Goal: Task Accomplishment & Management: Complete application form

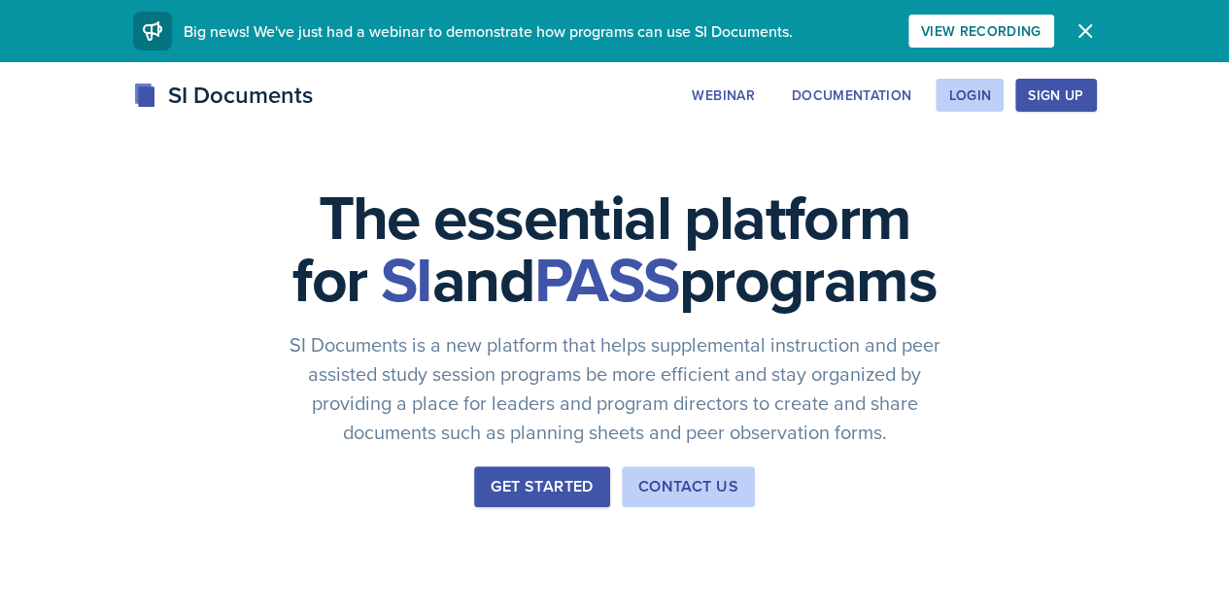
scroll to position [16, 0]
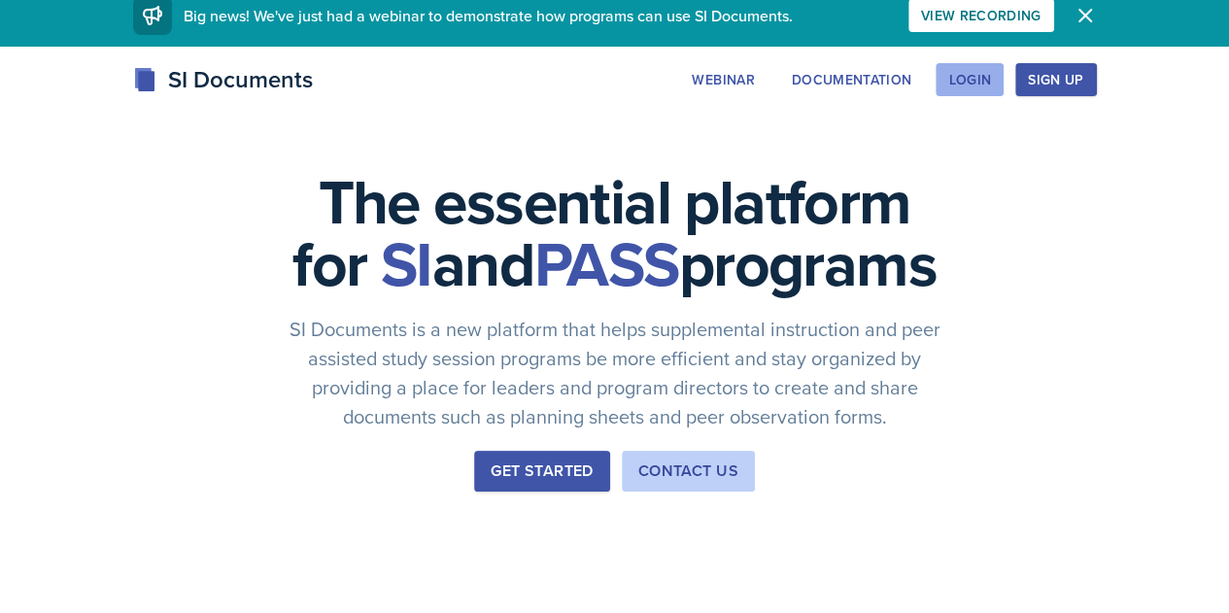
click at [991, 75] on div "Login" at bounding box center [969, 80] width 43 height 16
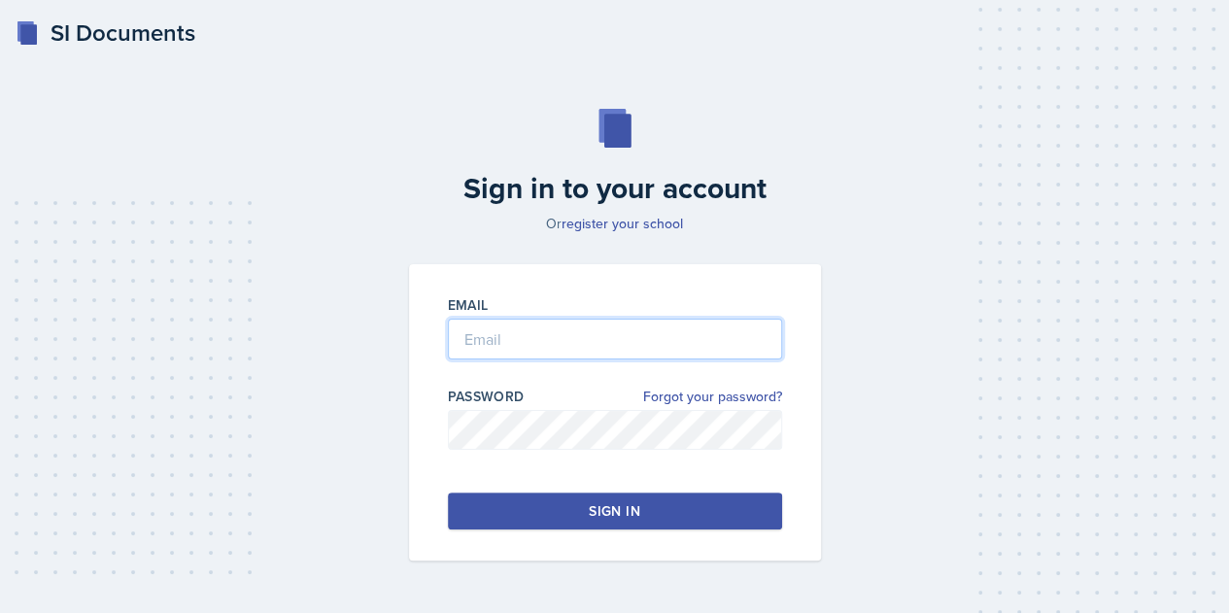
type input "[PERSON_NAME]"
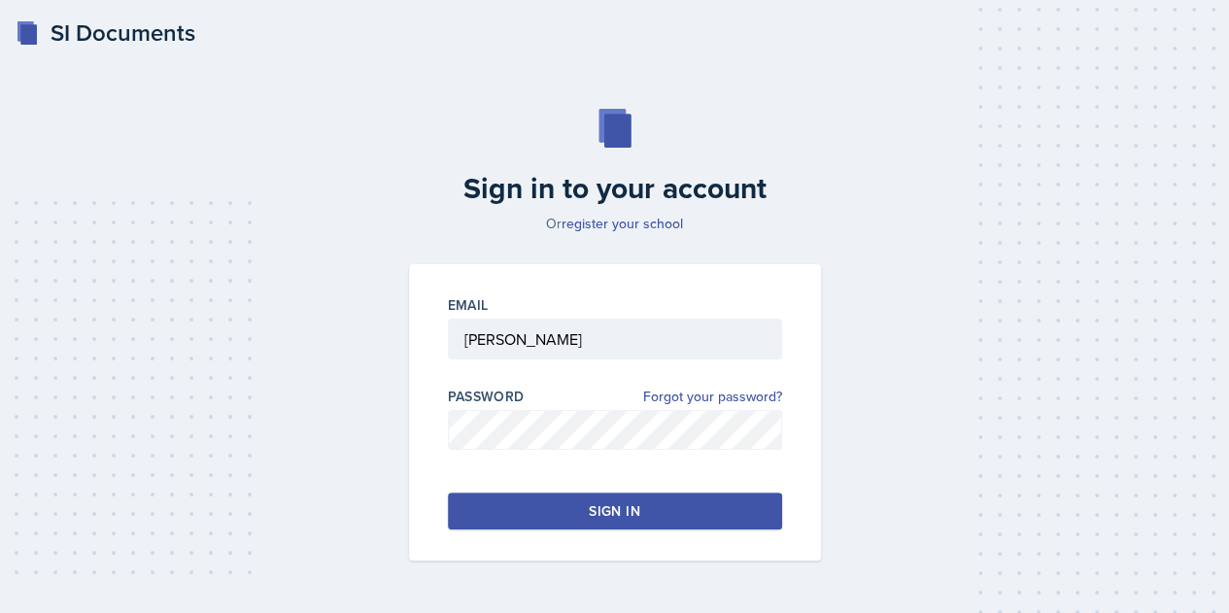
click at [633, 508] on div "Sign in" at bounding box center [614, 510] width 51 height 19
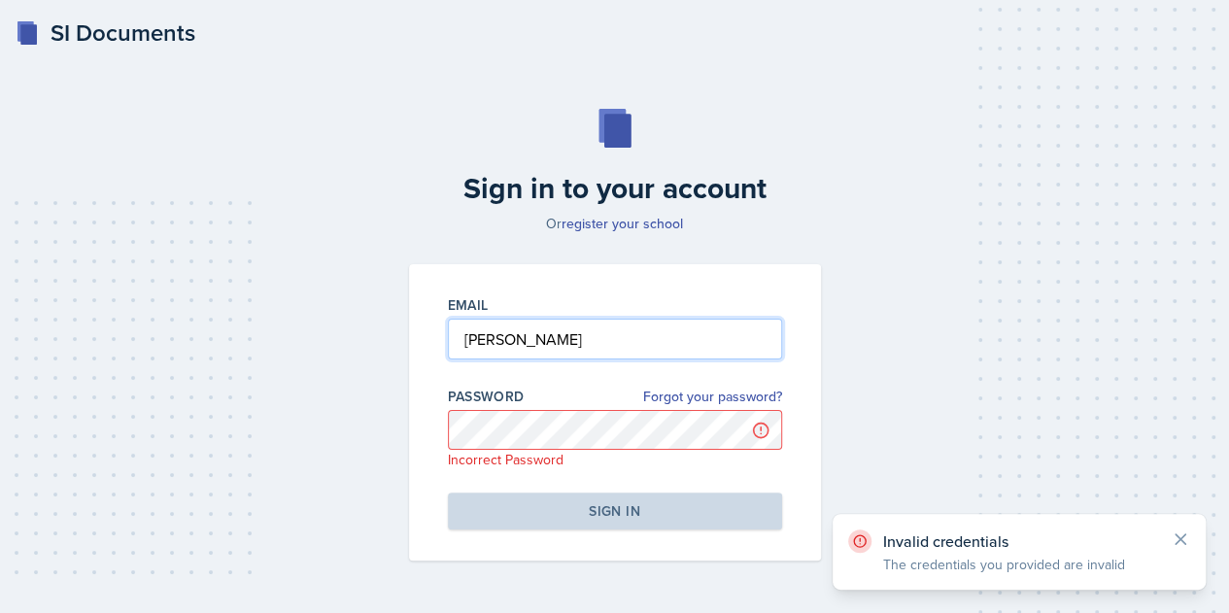
click at [536, 331] on input "Zahner" at bounding box center [615, 339] width 334 height 41
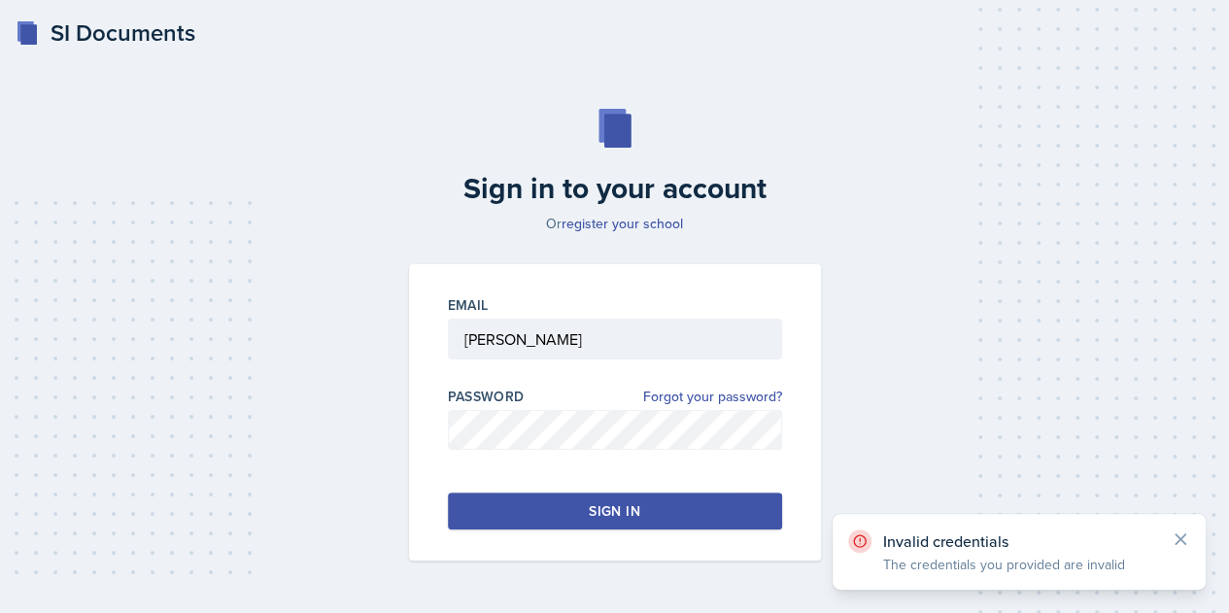
click at [590, 509] on div "Sign in" at bounding box center [614, 510] width 51 height 19
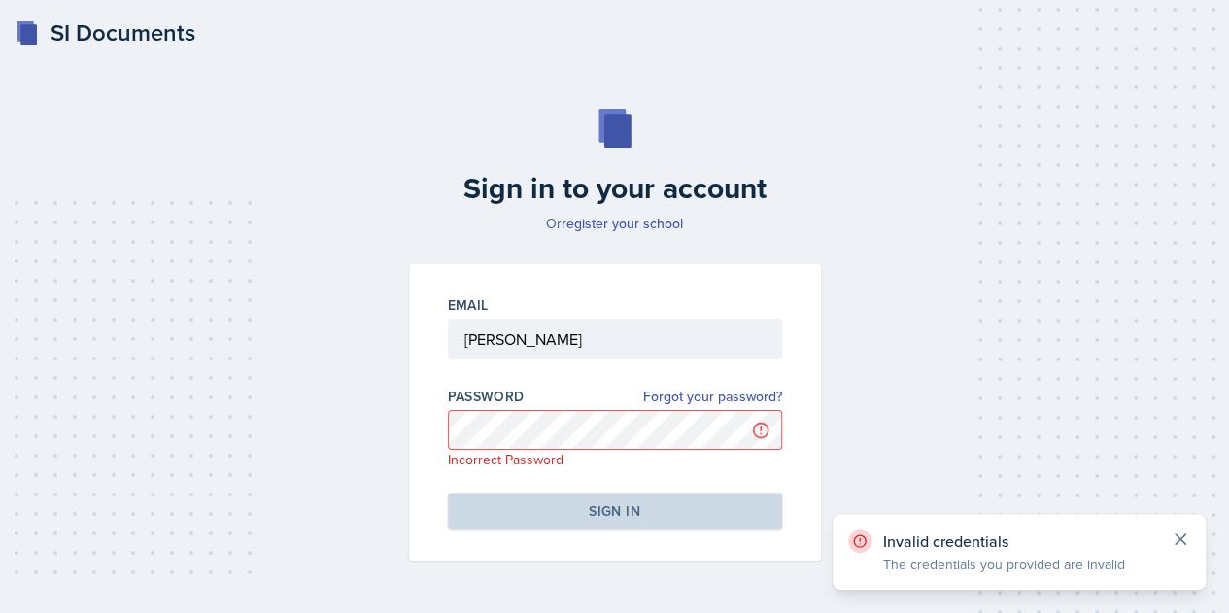
click at [1183, 531] on icon at bounding box center [1180, 539] width 19 height 19
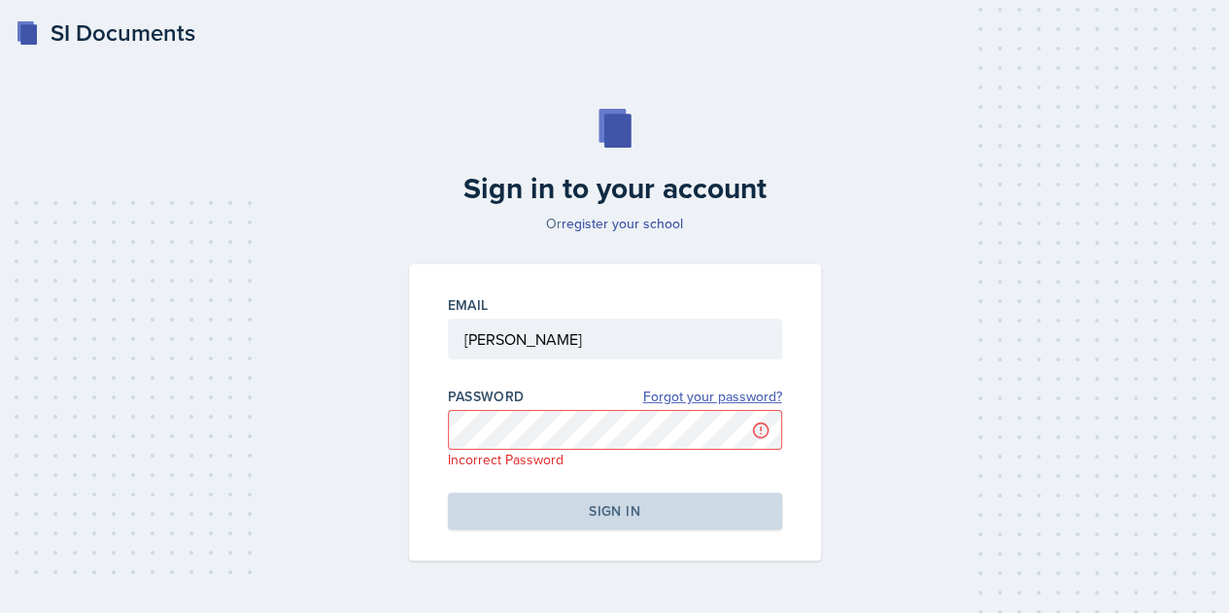
click at [721, 400] on link "Forgot your password?" at bounding box center [712, 397] width 139 height 20
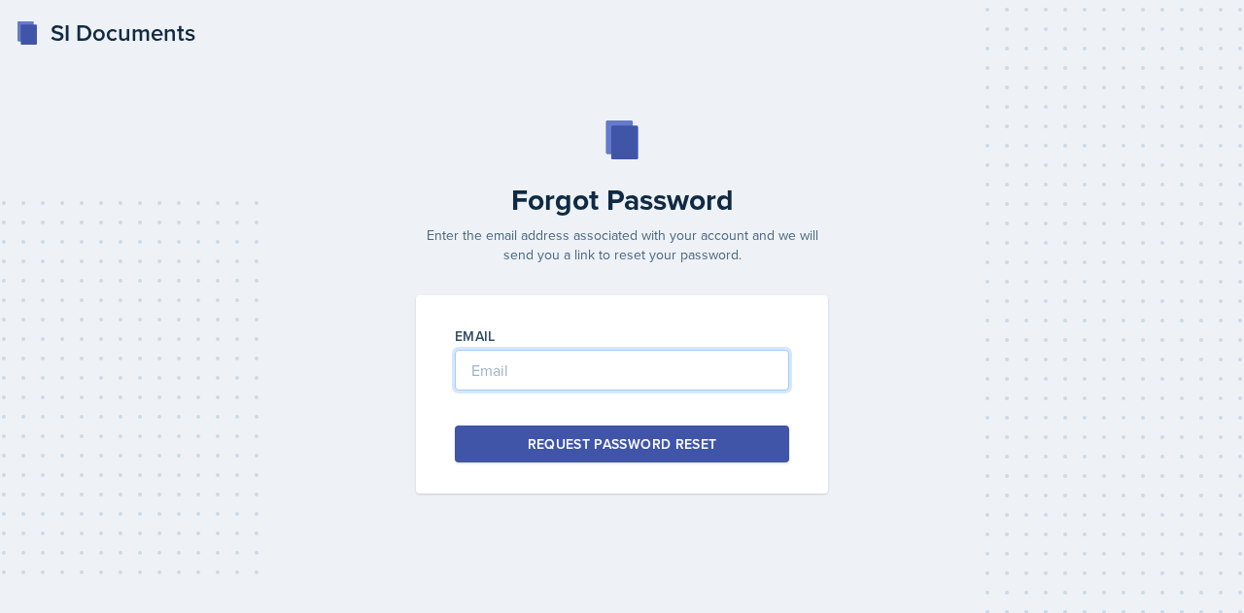
click at [678, 384] on input "email" at bounding box center [622, 370] width 334 height 41
type input "[EMAIL_ADDRESS][PERSON_NAME][DOMAIN_NAME]"
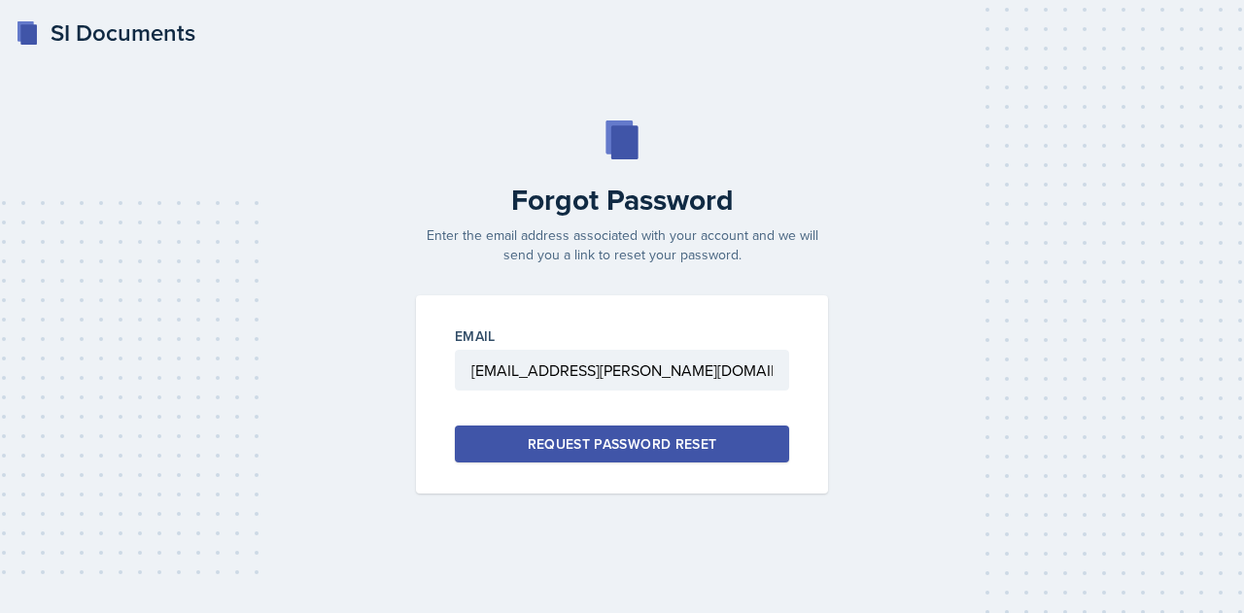
click at [676, 463] on div "Email izahn619@thiel.edu Request Password Reset" at bounding box center [622, 394] width 412 height 198
click at [681, 438] on div "Request Password Reset" at bounding box center [622, 443] width 189 height 19
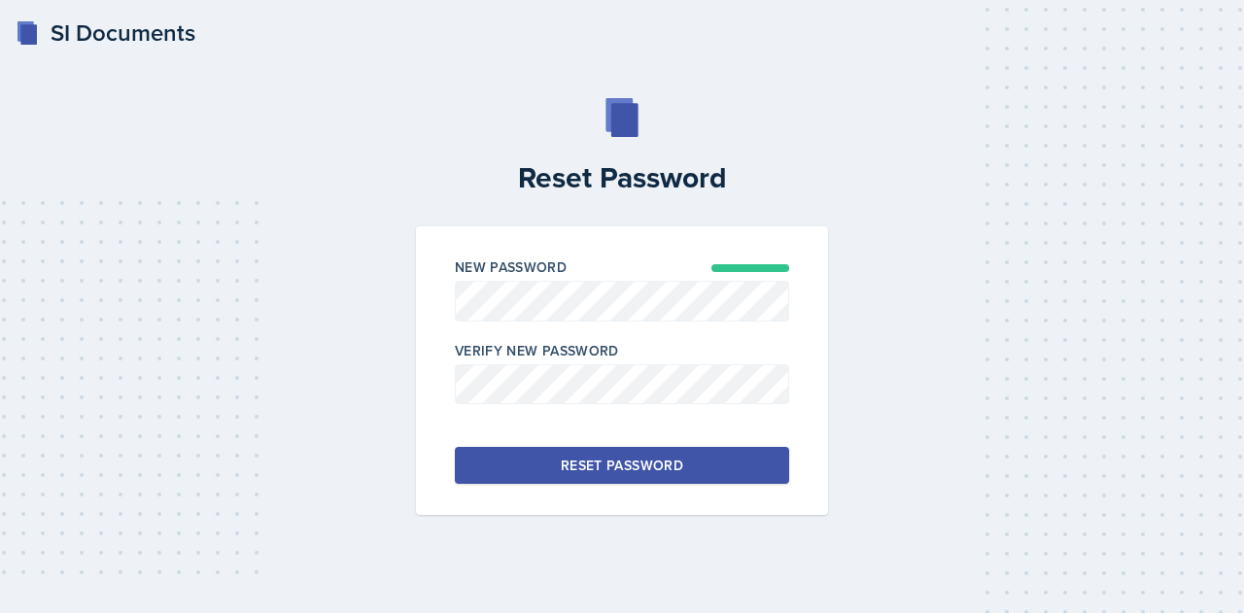
click at [507, 464] on button "Reset Password" at bounding box center [622, 465] width 334 height 37
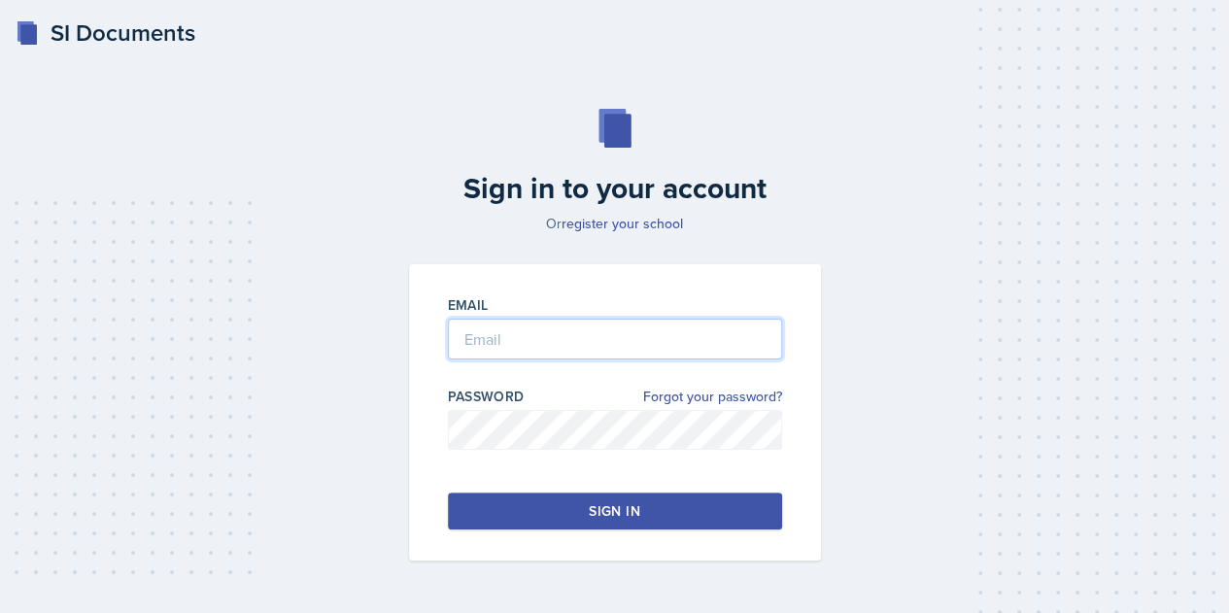
click at [546, 358] on input "email" at bounding box center [615, 339] width 334 height 41
click at [528, 357] on input "email" at bounding box center [615, 339] width 334 height 41
type input "[EMAIL_ADDRESS][PERSON_NAME][DOMAIN_NAME]"
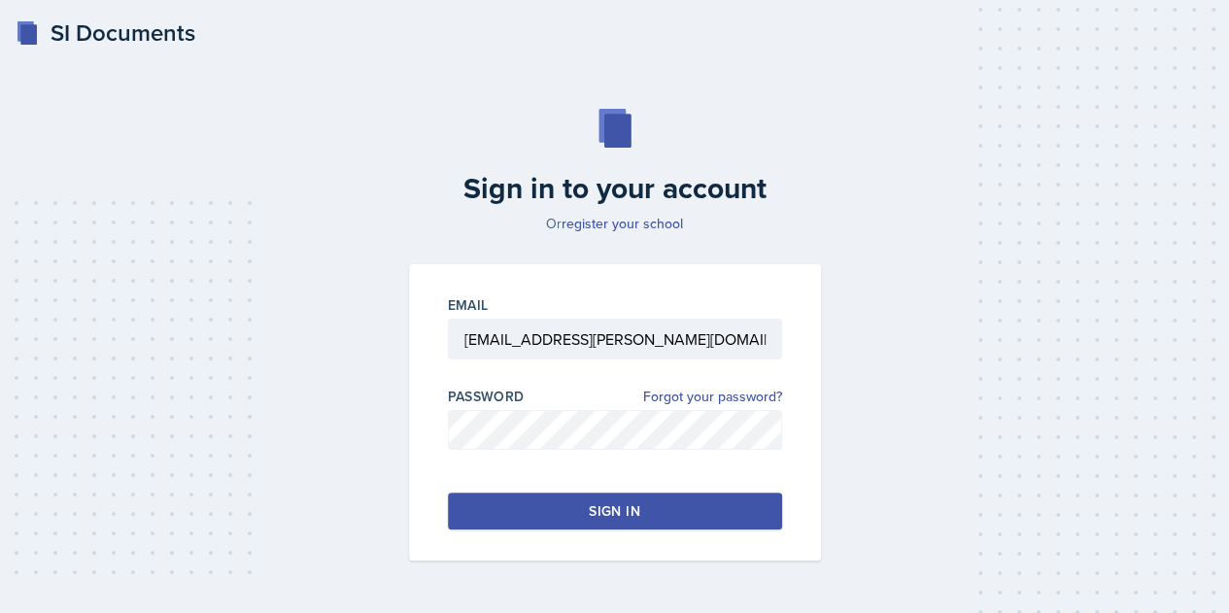
click at [621, 502] on div "Sign in" at bounding box center [614, 510] width 51 height 19
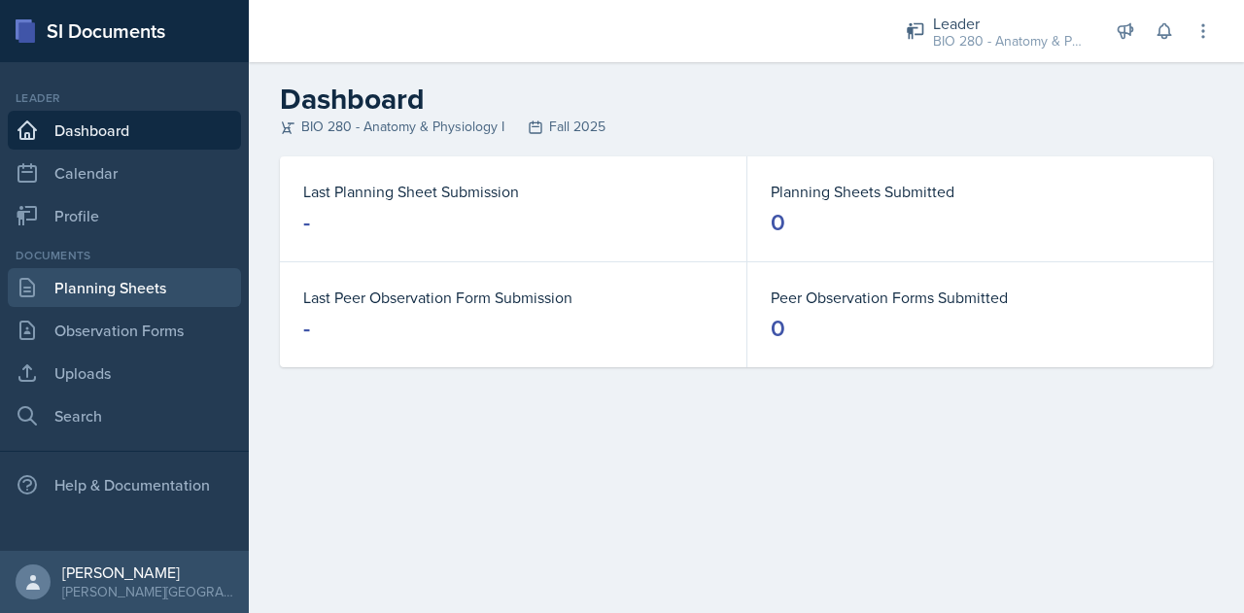
click at [91, 294] on link "Planning Sheets" at bounding box center [124, 287] width 233 height 39
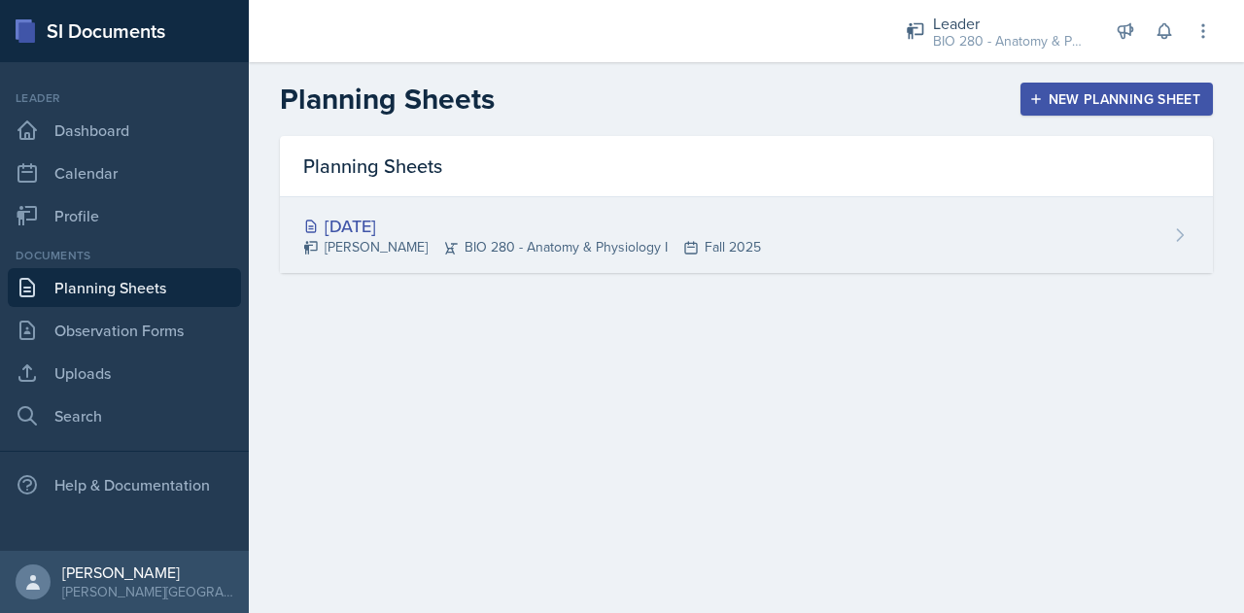
click at [1182, 238] on icon at bounding box center [1179, 234] width 19 height 19
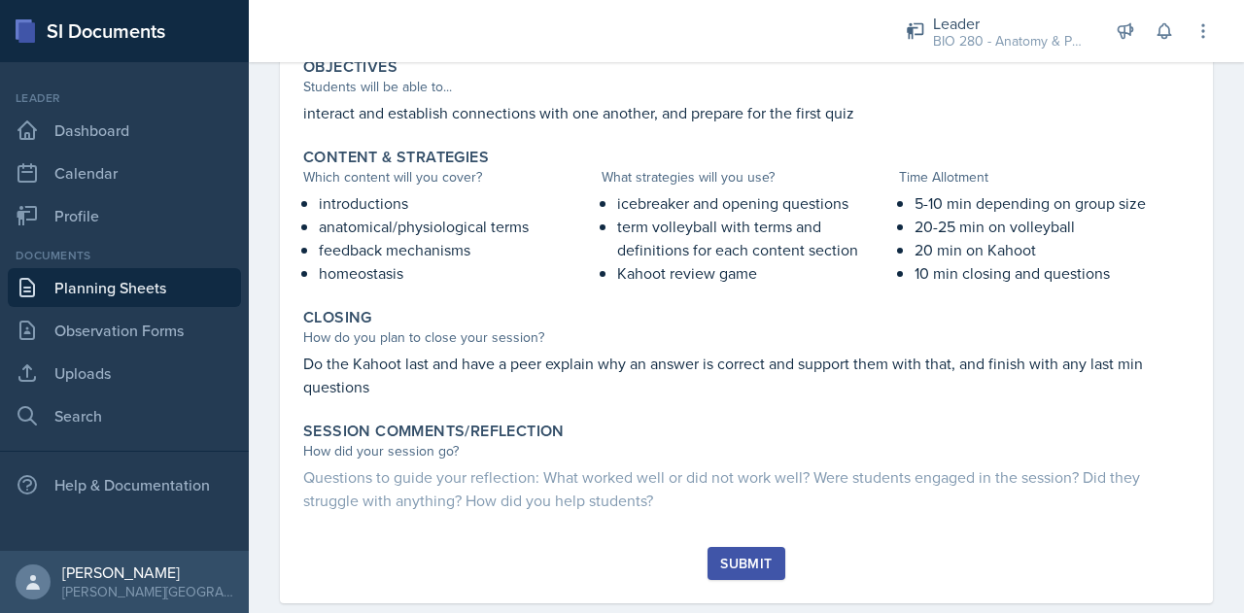
scroll to position [743, 0]
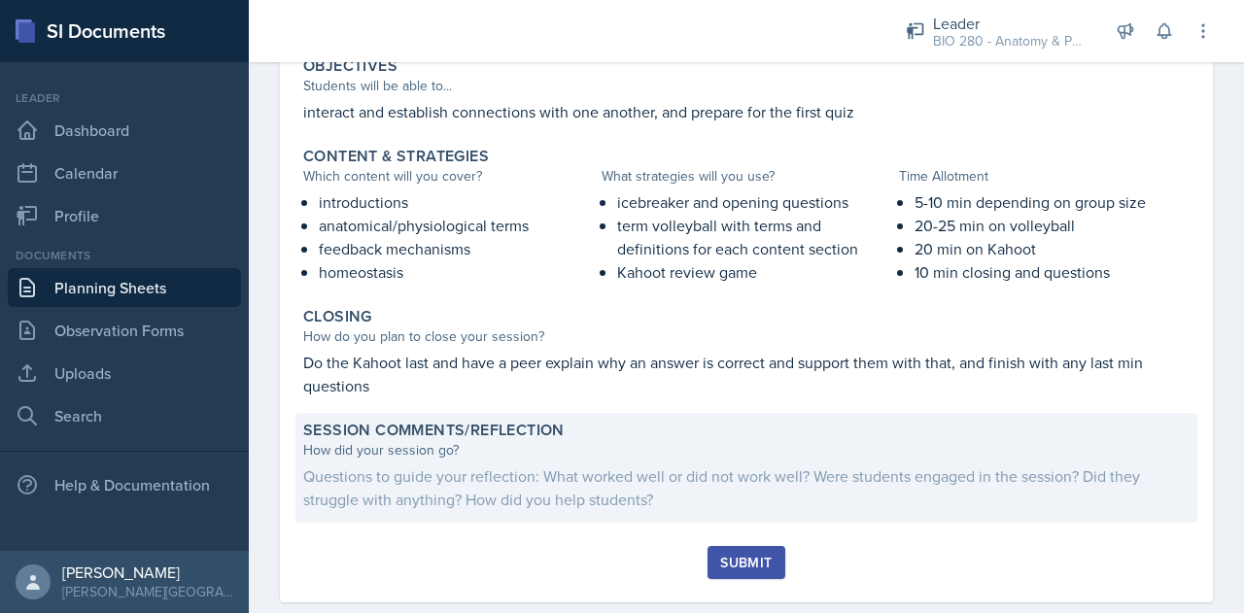
click at [394, 447] on div "How did your session go?" at bounding box center [746, 450] width 886 height 20
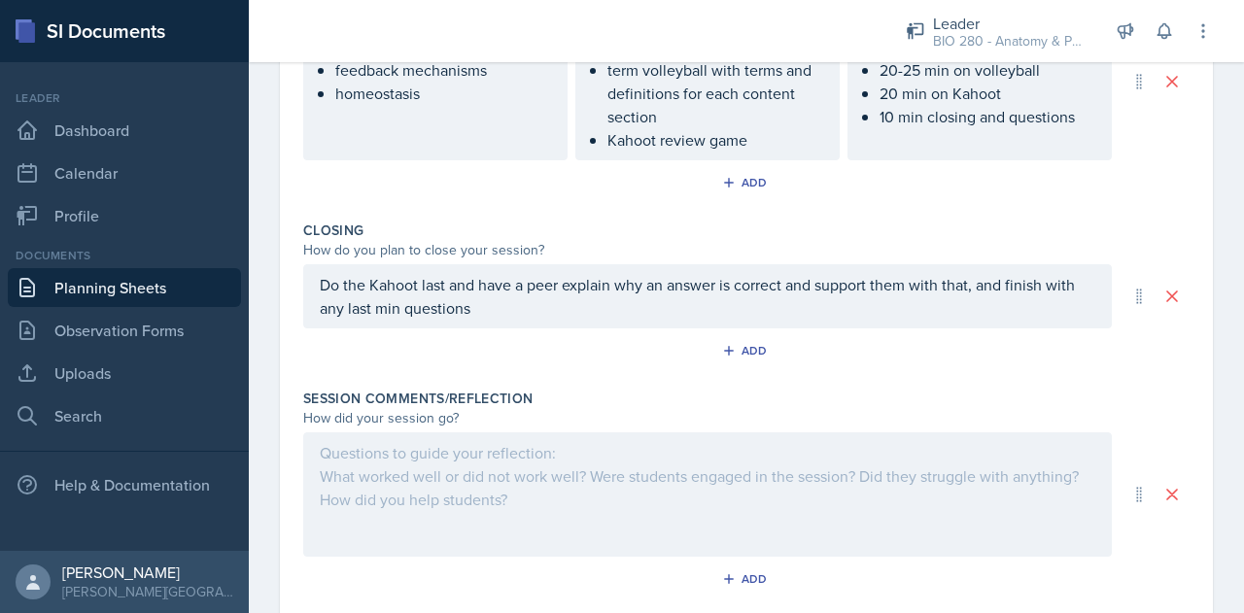
scroll to position [992, 0]
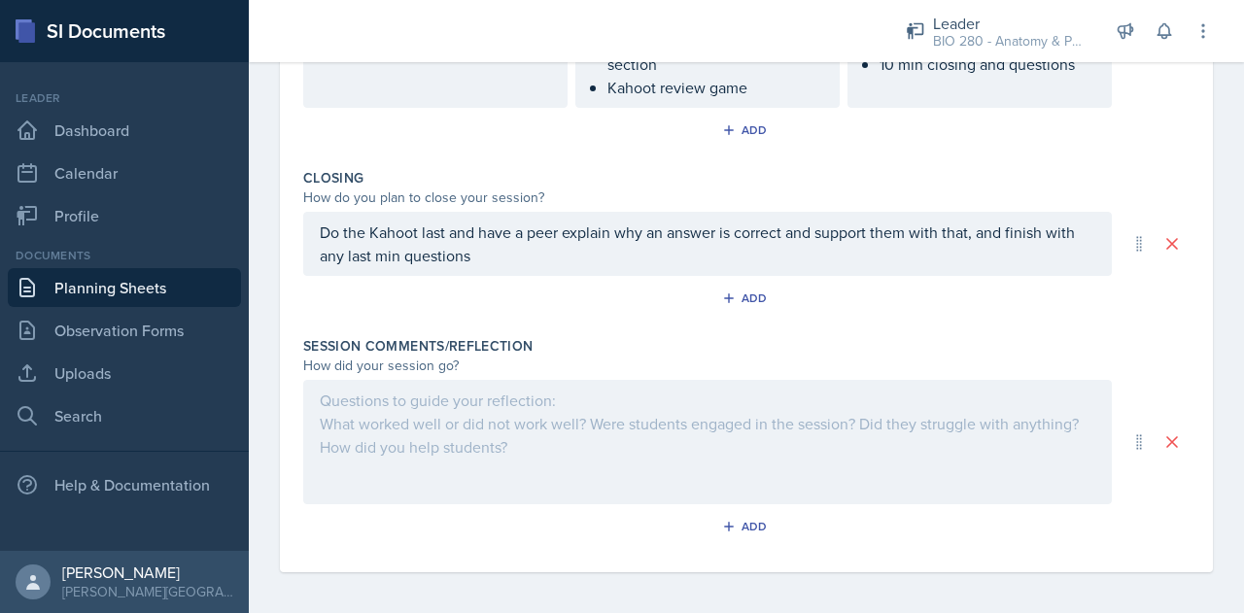
click at [348, 425] on div at bounding box center [707, 442] width 808 height 124
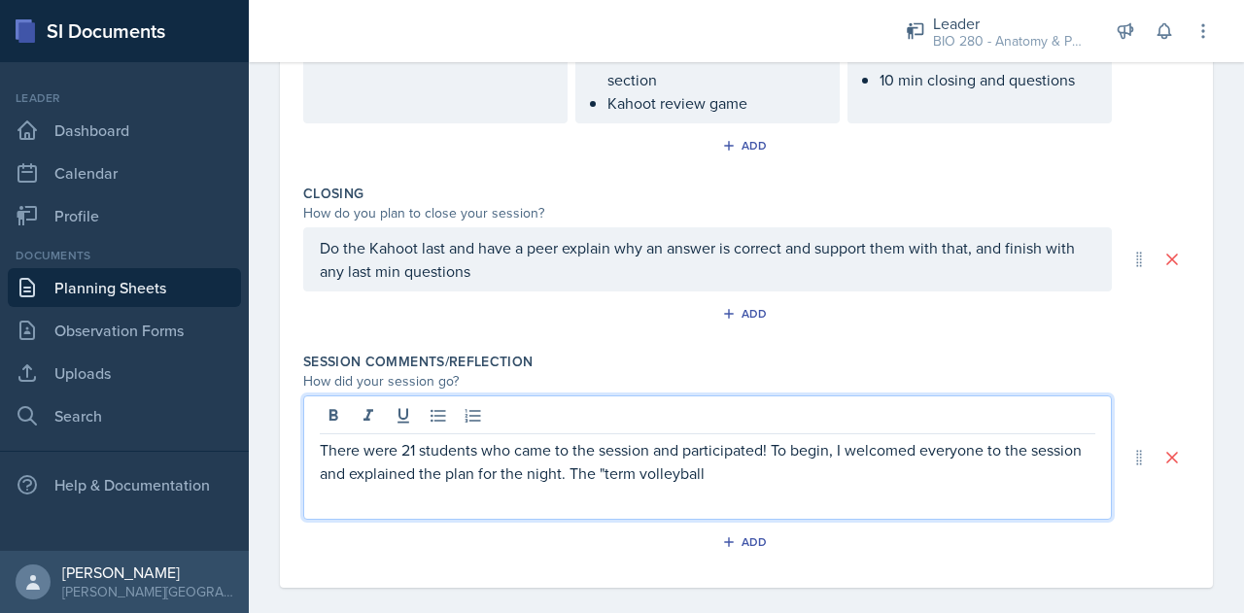
scroll to position [977, 0]
click at [490, 497] on p "There were 21 students who came to the session and participated! To begin, I we…" at bounding box center [707, 472] width 775 height 70
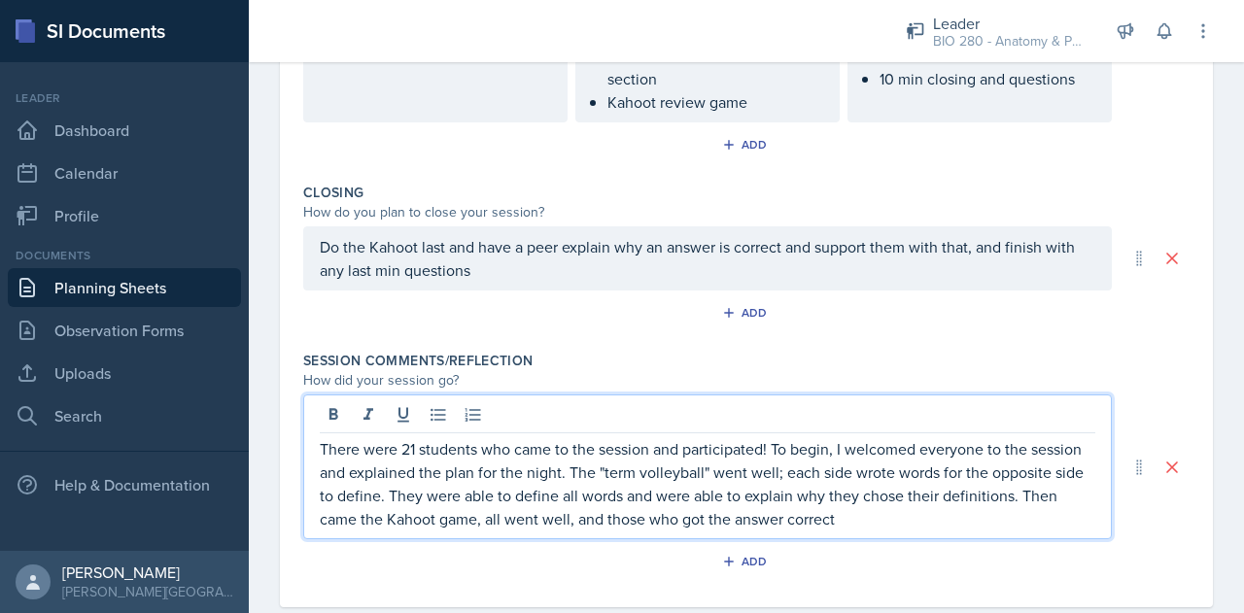
click at [953, 512] on p "There were 21 students who came to the session and participated! To begin, I we…" at bounding box center [707, 483] width 775 height 93
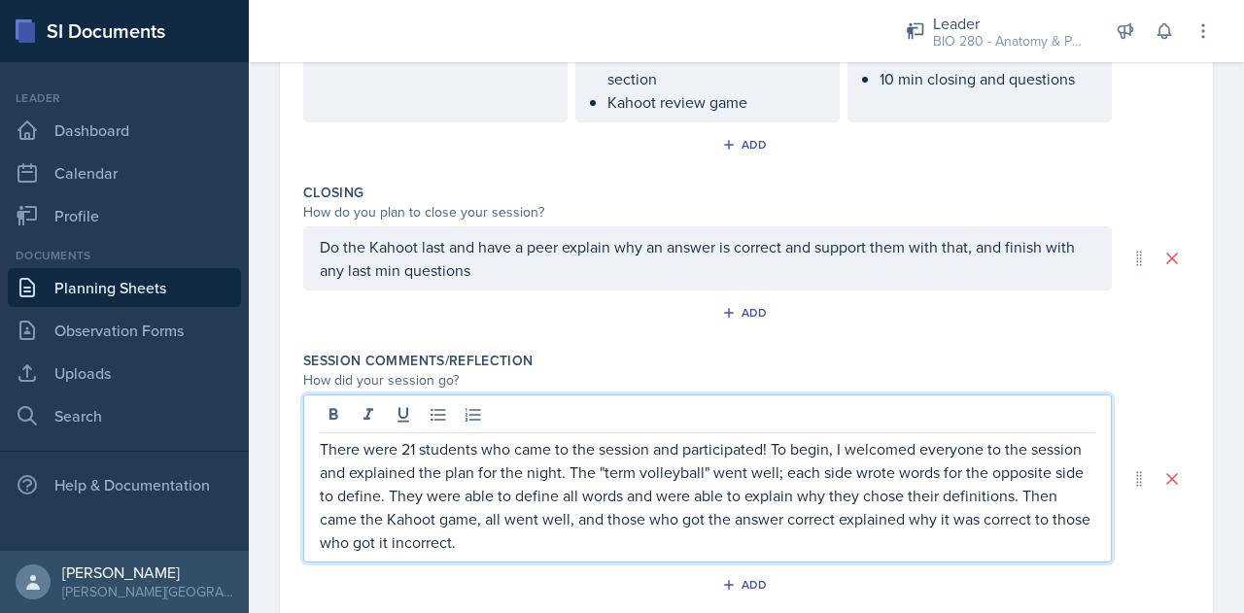
click at [480, 491] on p "There were 21 students who came to the session and participated! To begin, I we…" at bounding box center [707, 495] width 775 height 117
click at [879, 537] on p "There were 21 students who came to the session and participated! To begin, I we…" at bounding box center [707, 495] width 775 height 117
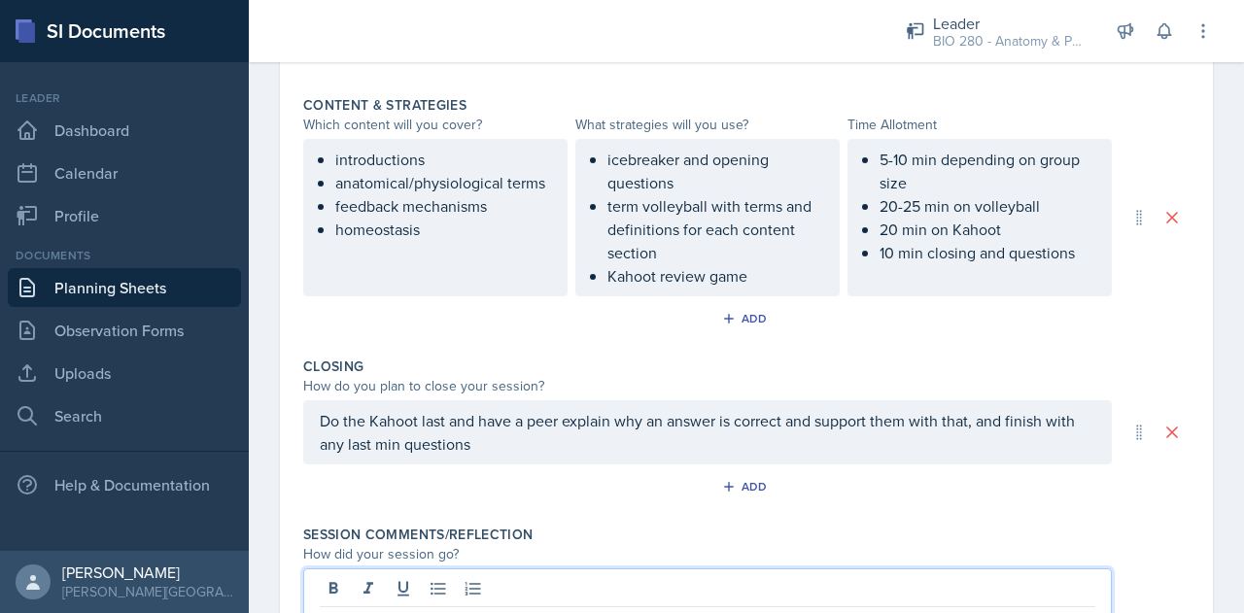
scroll to position [0, 0]
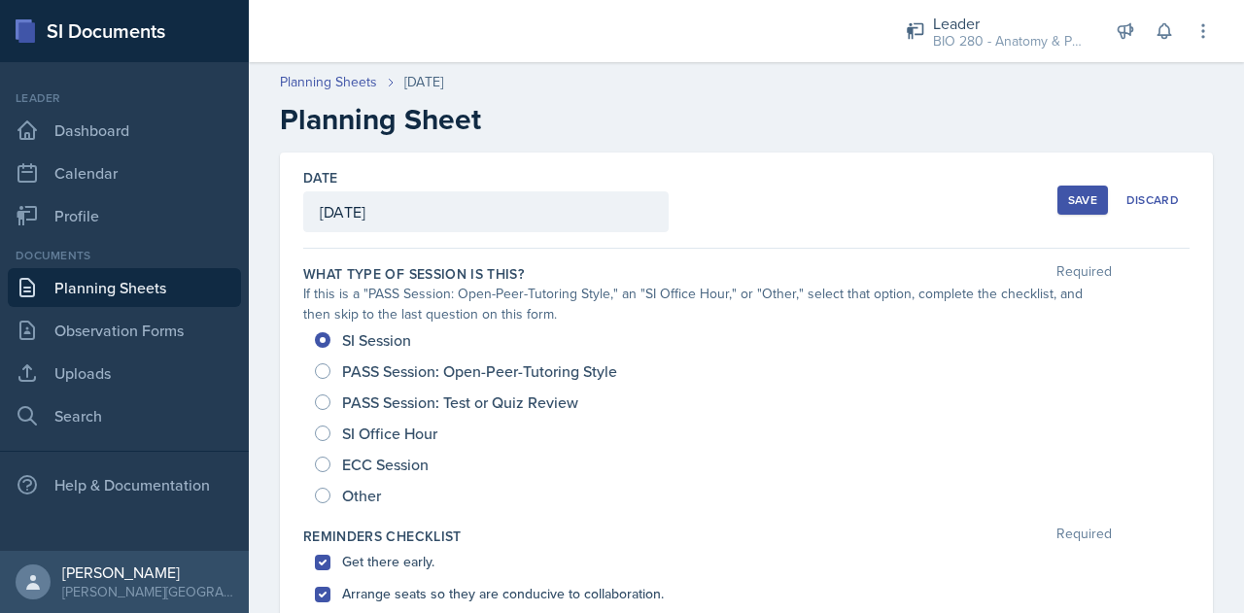
click at [1068, 192] on div "Save" at bounding box center [1082, 200] width 29 height 16
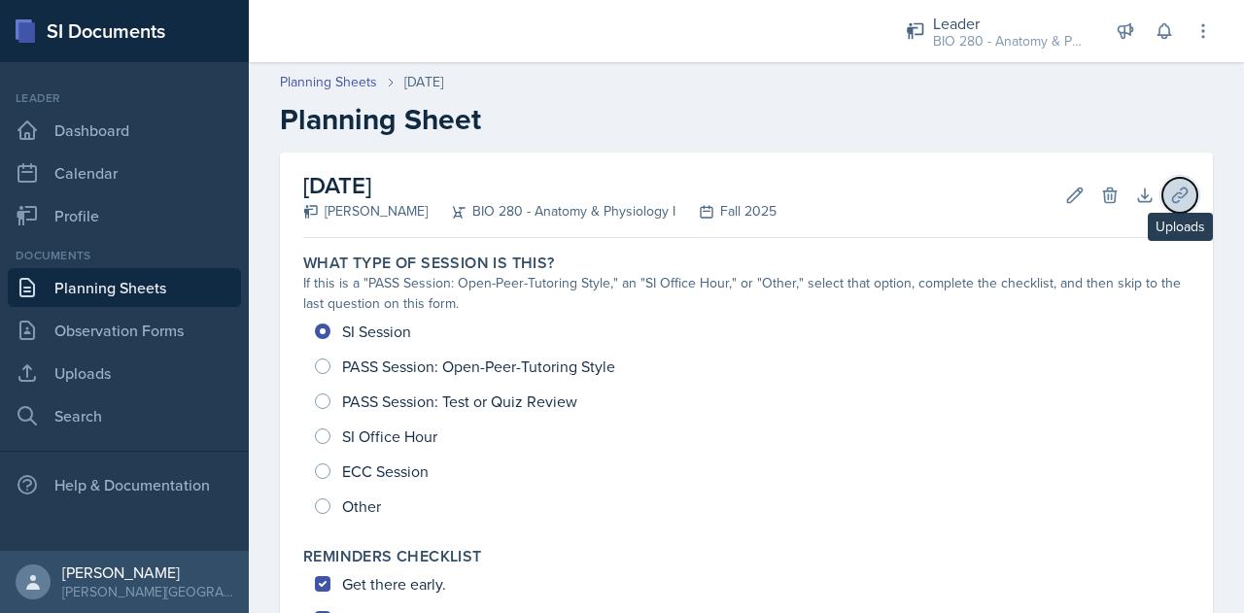
click at [1172, 192] on icon at bounding box center [1179, 195] width 15 height 15
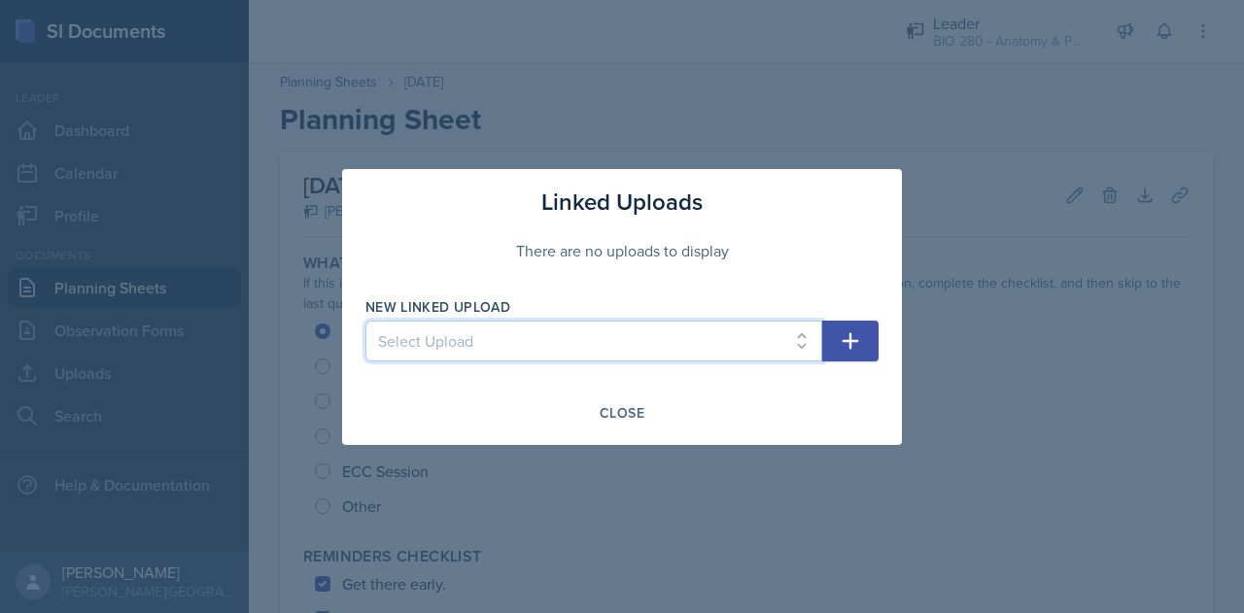
click at [494, 347] on select "Select Upload" at bounding box center [593, 341] width 457 height 41
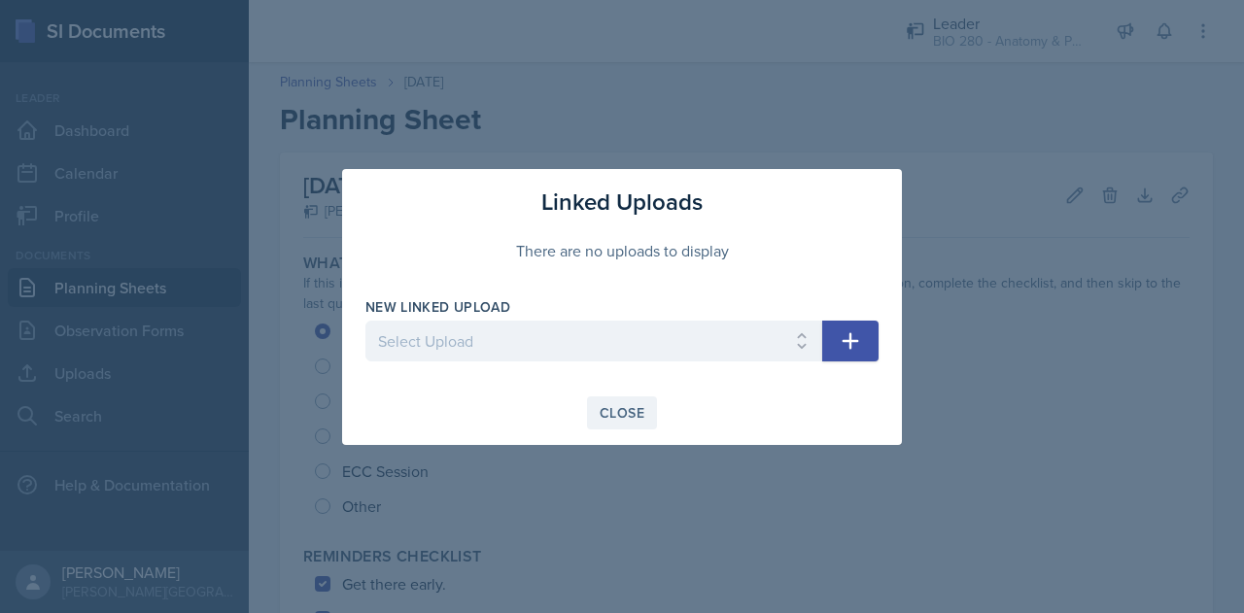
click at [623, 409] on div "Close" at bounding box center [621, 413] width 45 height 16
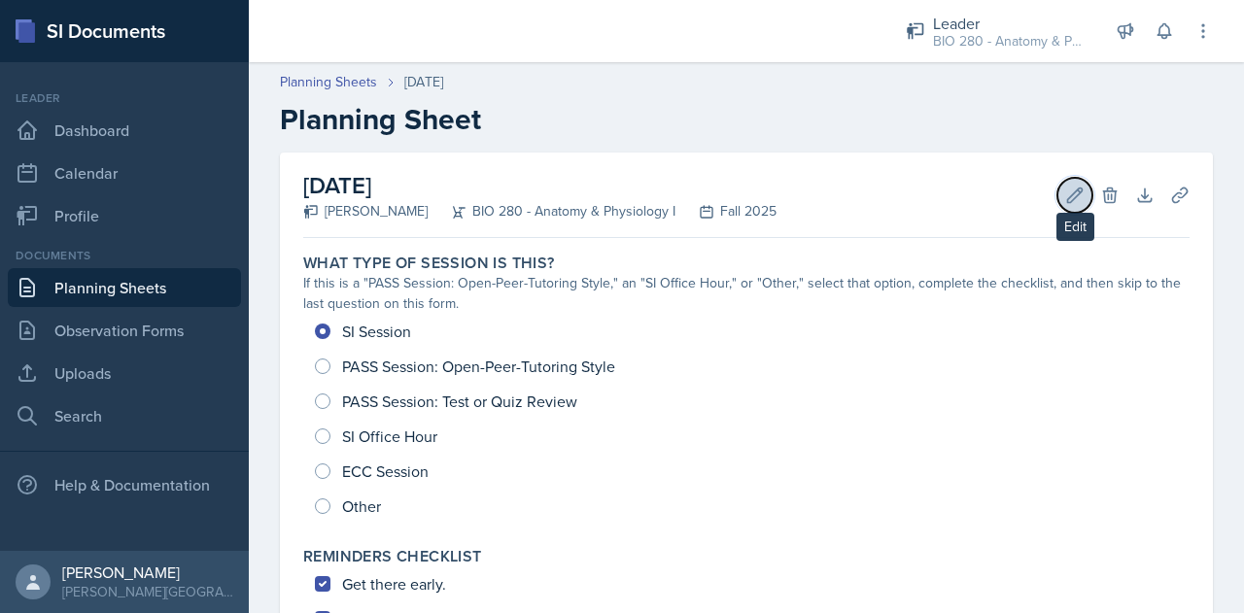
click at [1065, 203] on icon at bounding box center [1074, 195] width 19 height 19
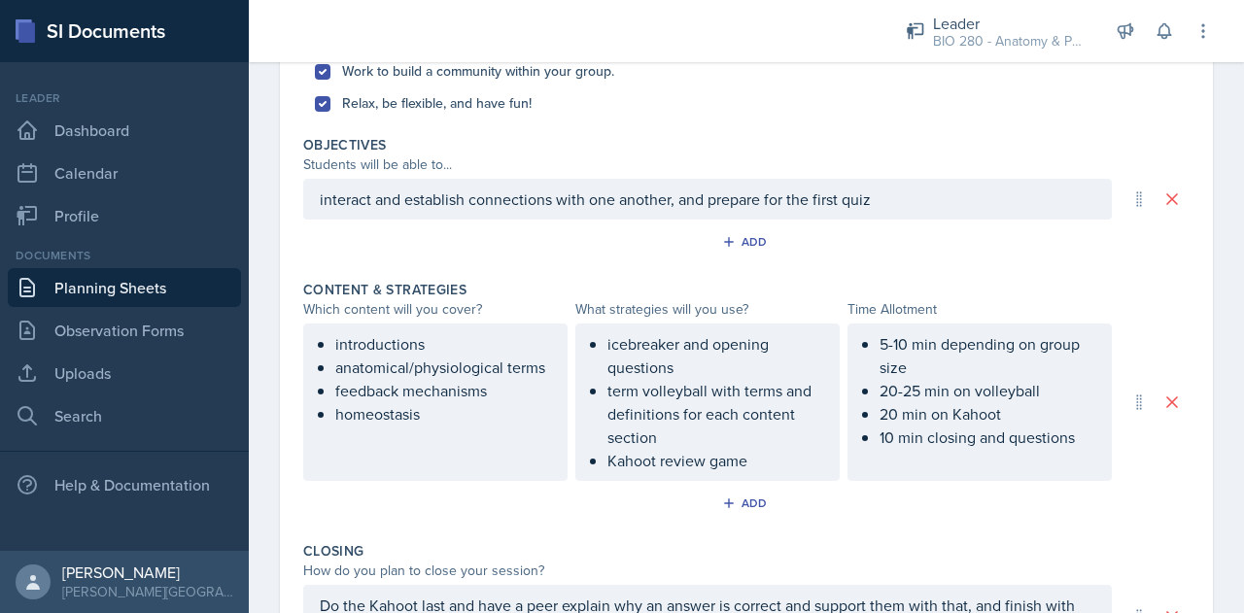
scroll to position [625, 0]
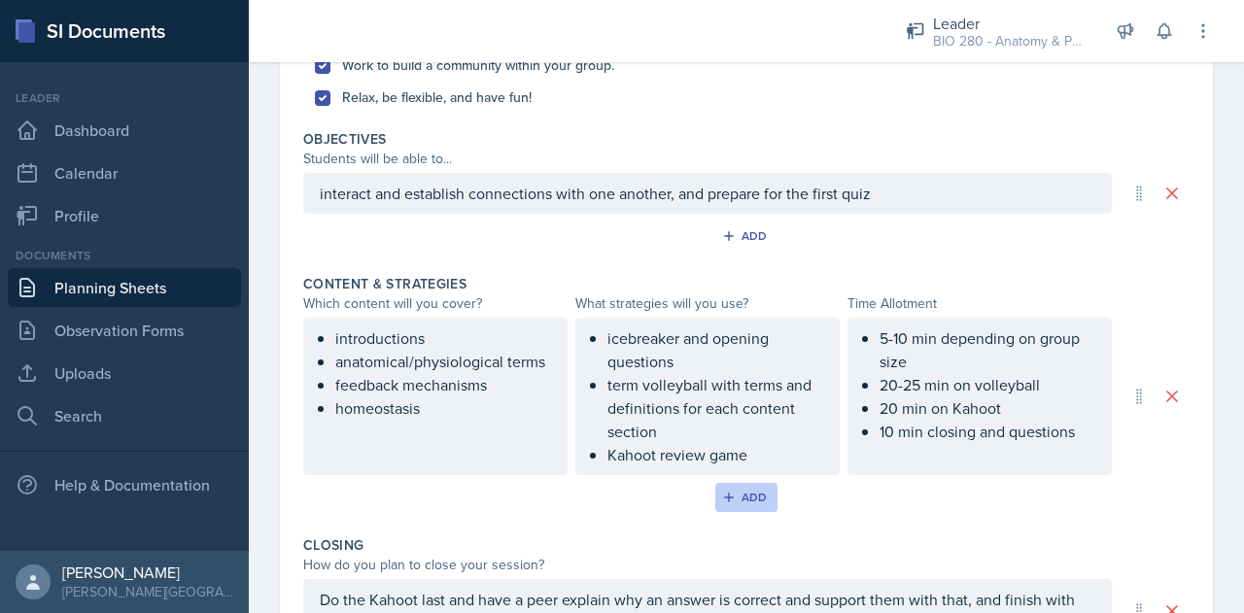
click at [751, 500] on div "Add" at bounding box center [747, 498] width 42 height 16
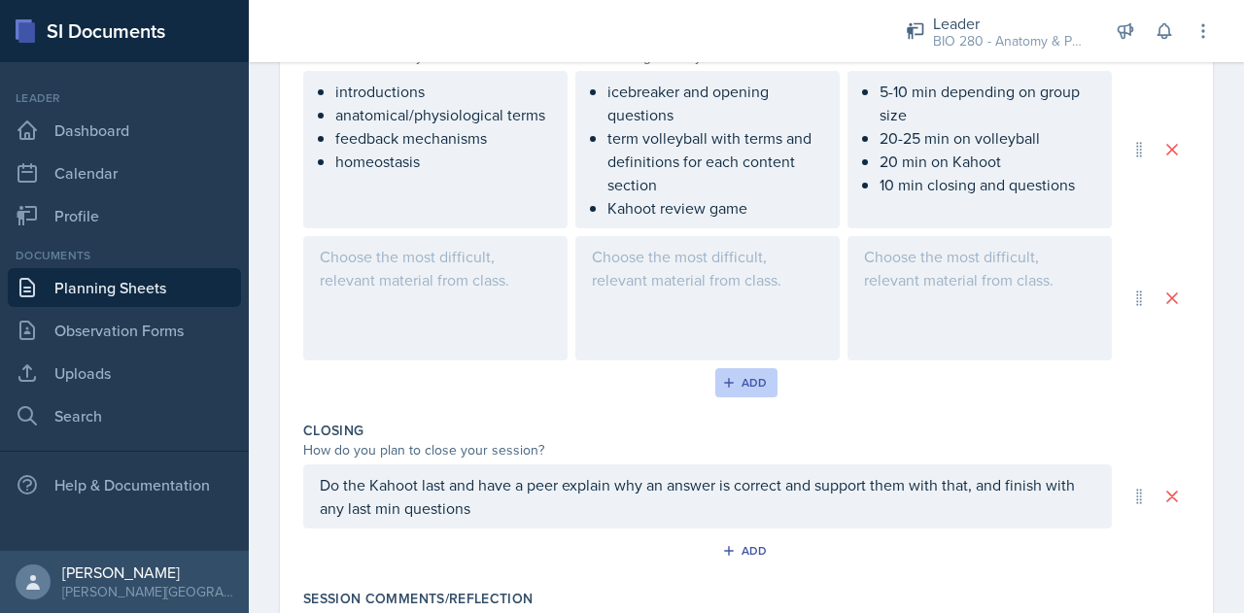
scroll to position [812, 0]
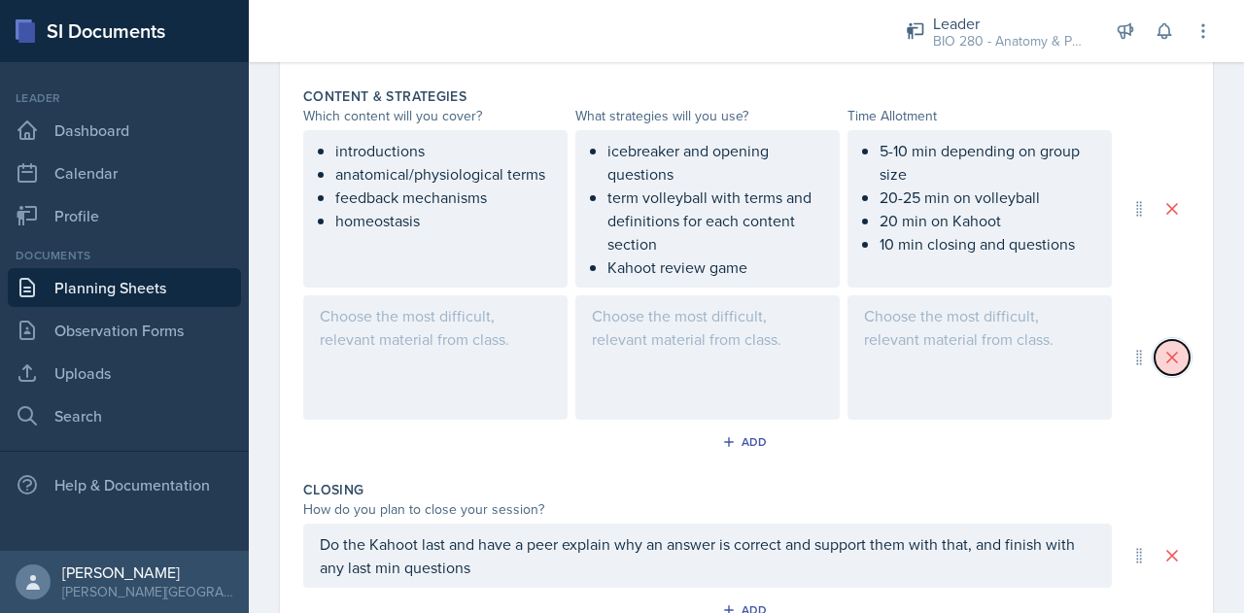
click at [1162, 348] on icon at bounding box center [1171, 357] width 19 height 19
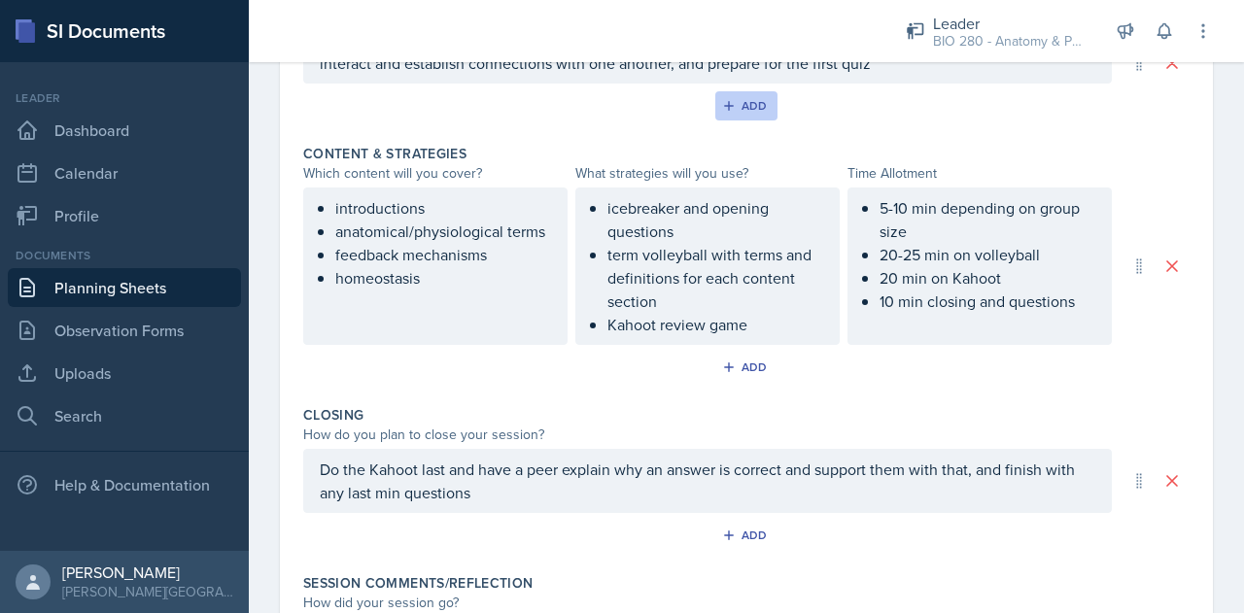
scroll to position [757, 0]
click at [738, 359] on div "Add" at bounding box center [747, 366] width 42 height 16
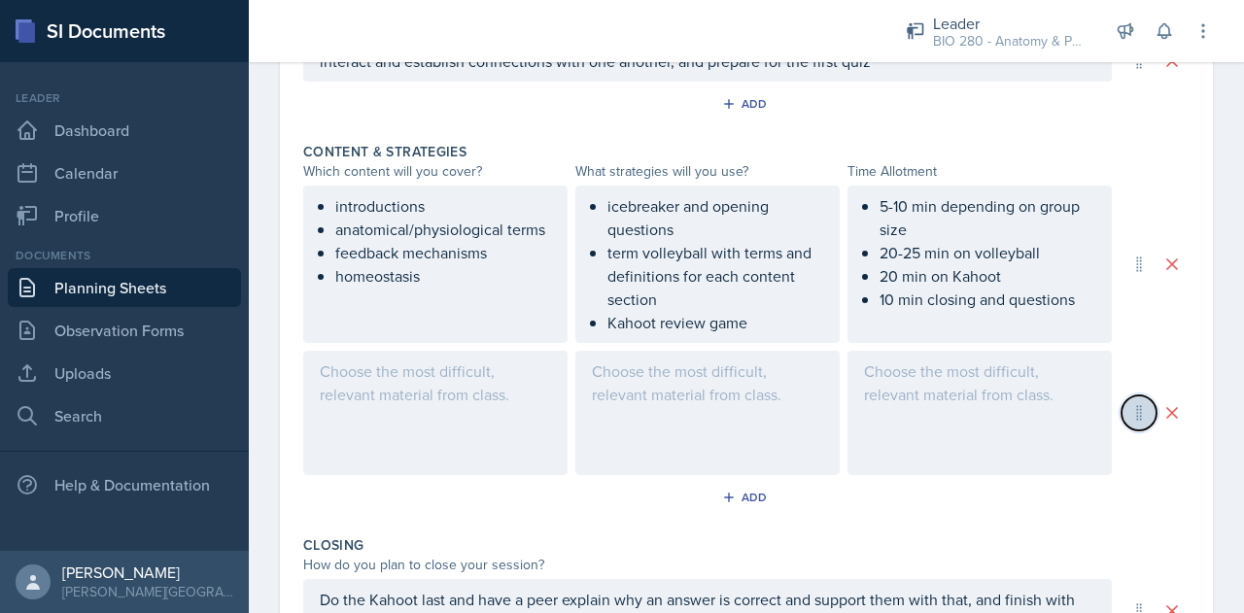
click at [1129, 405] on icon at bounding box center [1138, 412] width 19 height 19
click at [1167, 414] on icon at bounding box center [1172, 413] width 10 height 10
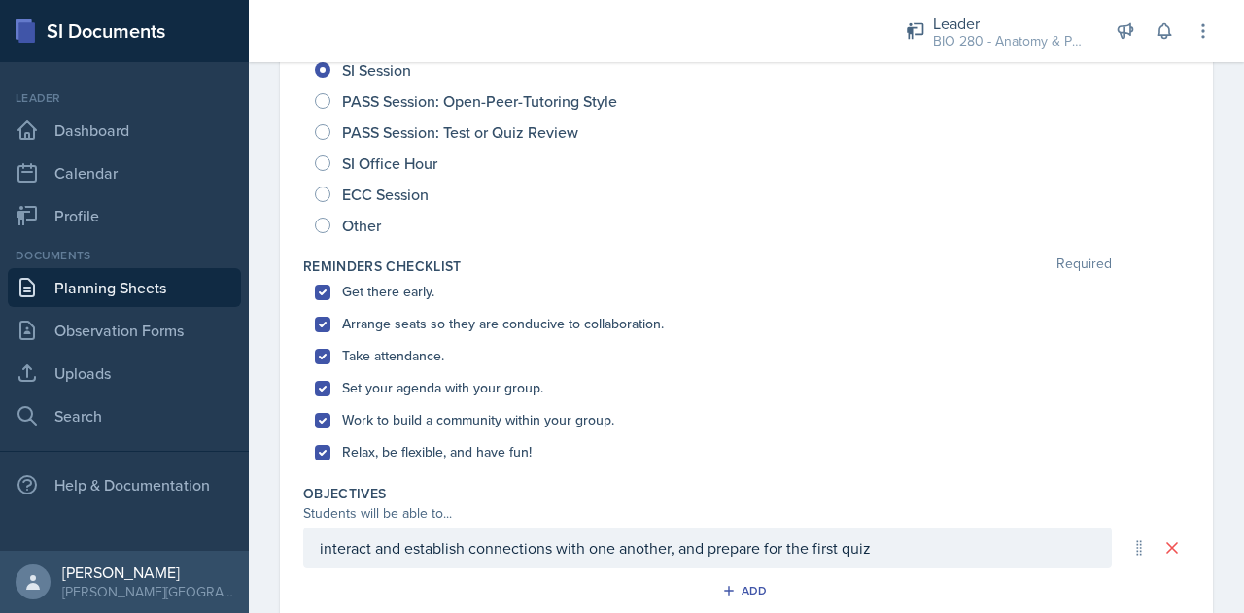
scroll to position [0, 0]
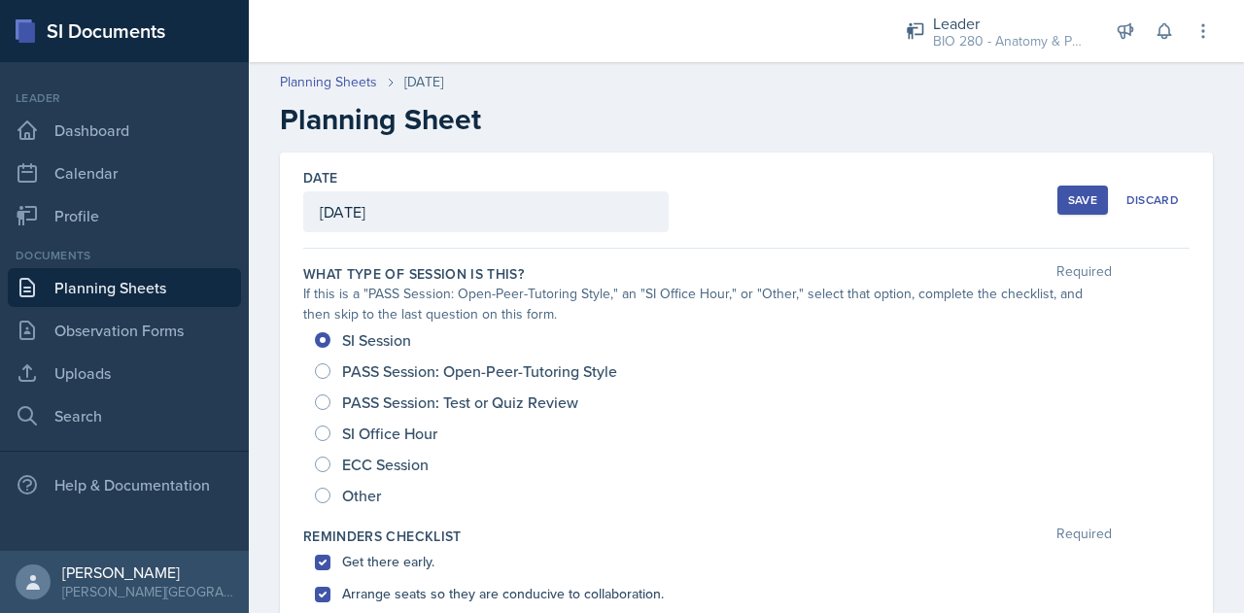
click at [1068, 200] on div "Save" at bounding box center [1082, 200] width 29 height 16
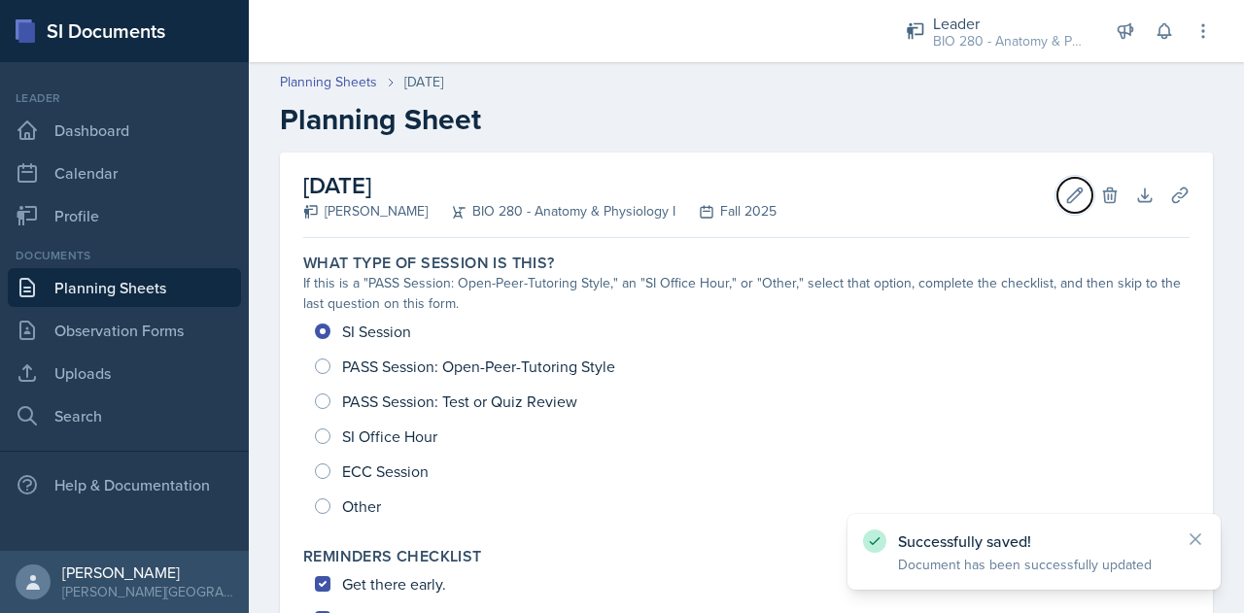
drag, startPoint x: 1064, startPoint y: 200, endPoint x: 809, endPoint y: 106, distance: 271.4
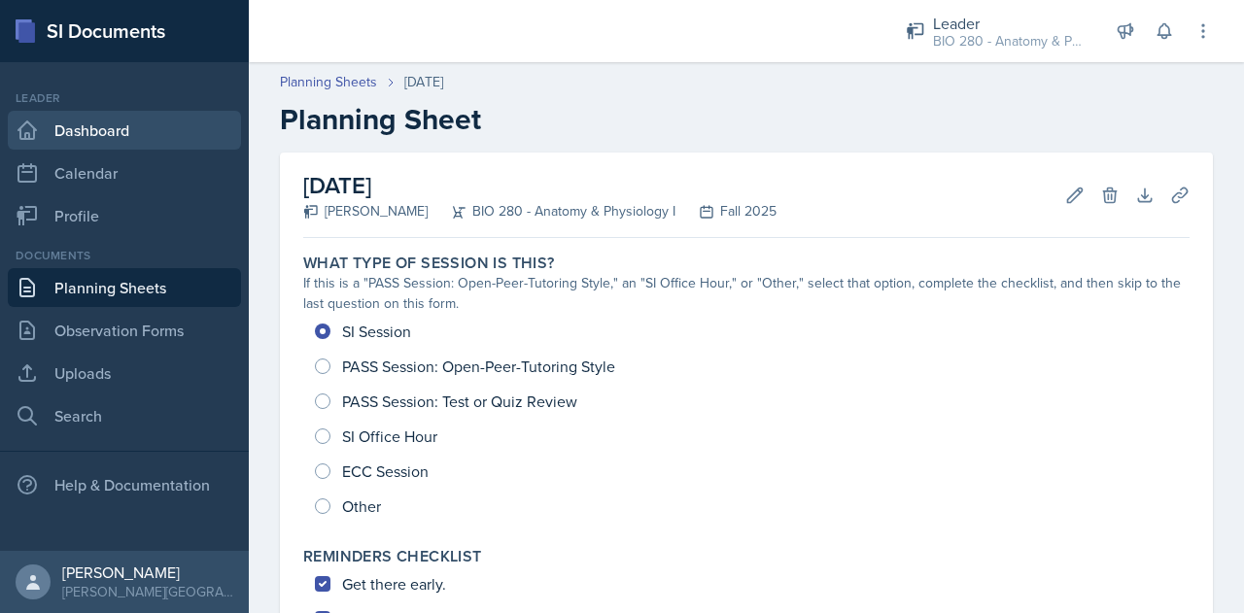
click at [117, 116] on link "Dashboard" at bounding box center [124, 130] width 233 height 39
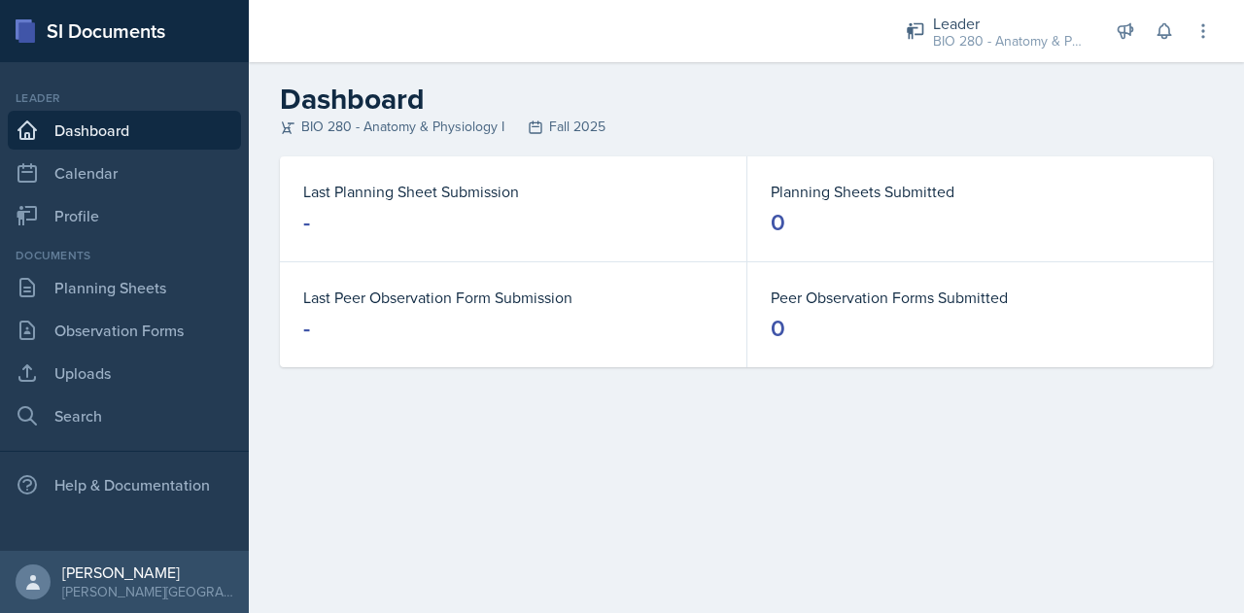
click at [837, 203] on dl "Planning Sheets Submitted 0" at bounding box center [979, 209] width 419 height 58
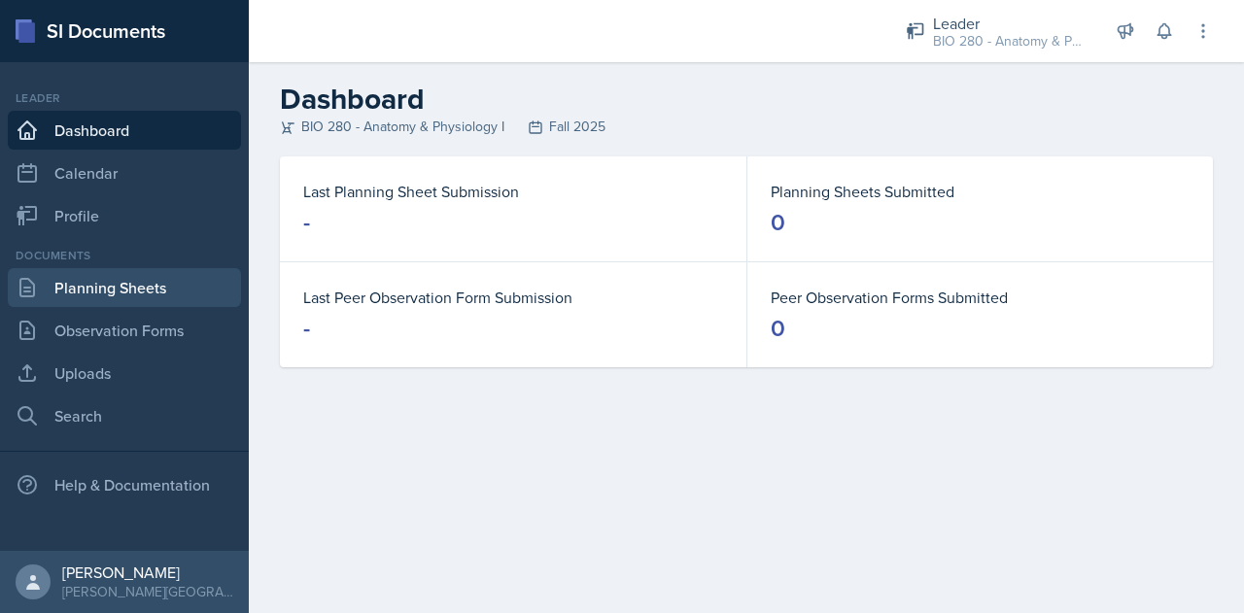
click at [138, 293] on link "Planning Sheets" at bounding box center [124, 287] width 233 height 39
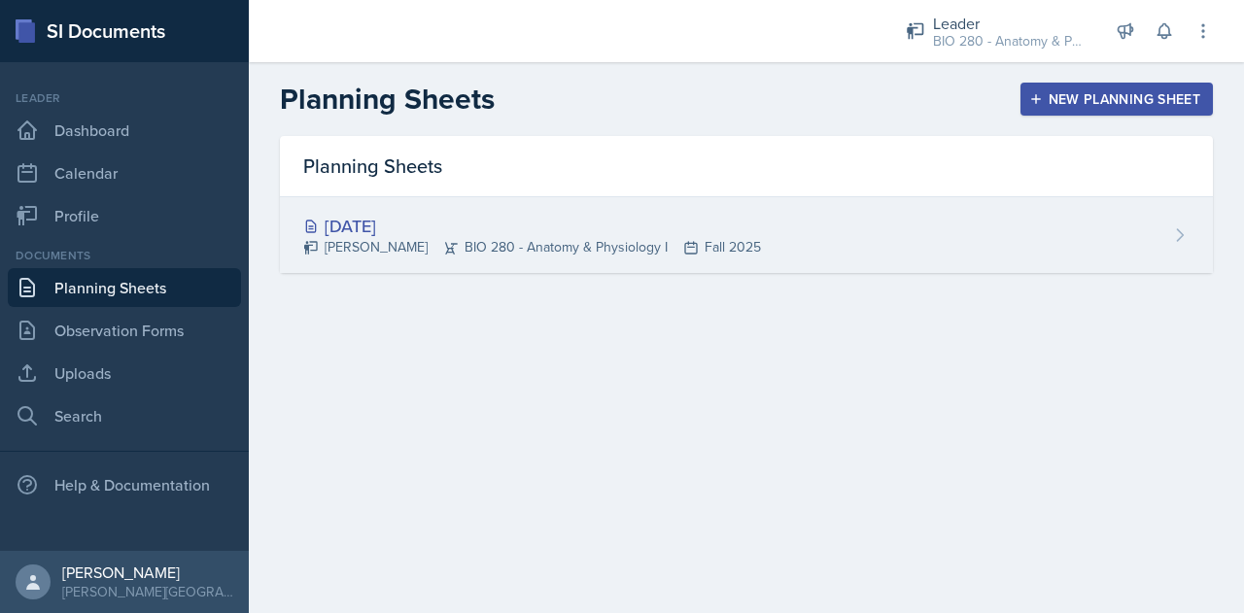
click at [1187, 234] on icon at bounding box center [1179, 234] width 19 height 19
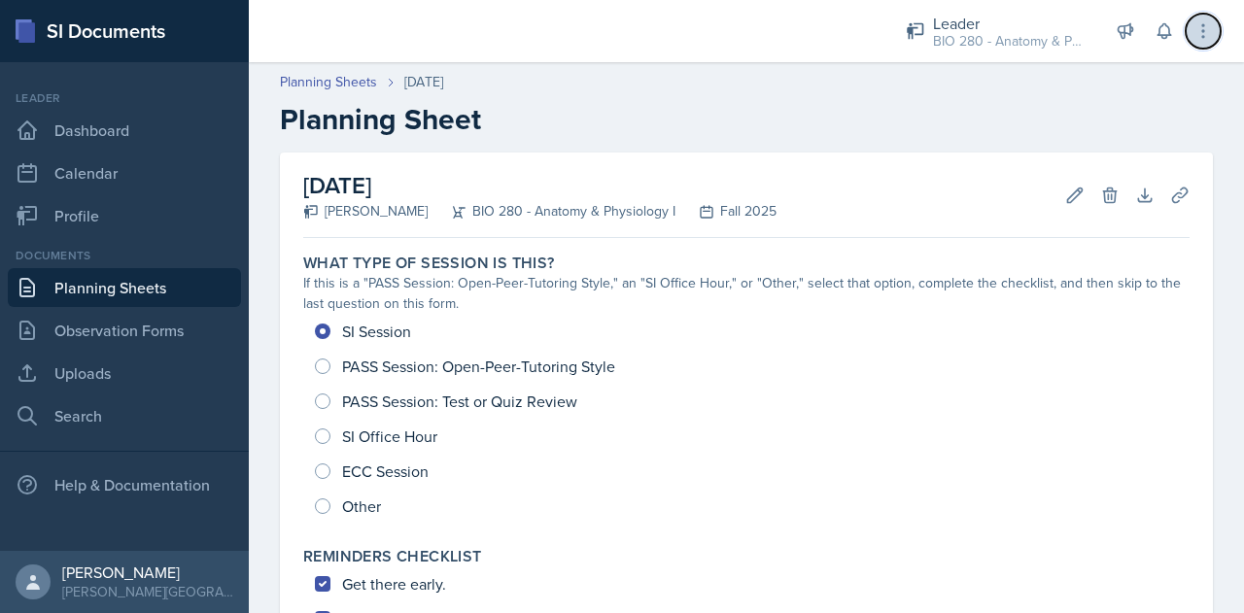
click at [1192, 40] on button at bounding box center [1202, 31] width 35 height 35
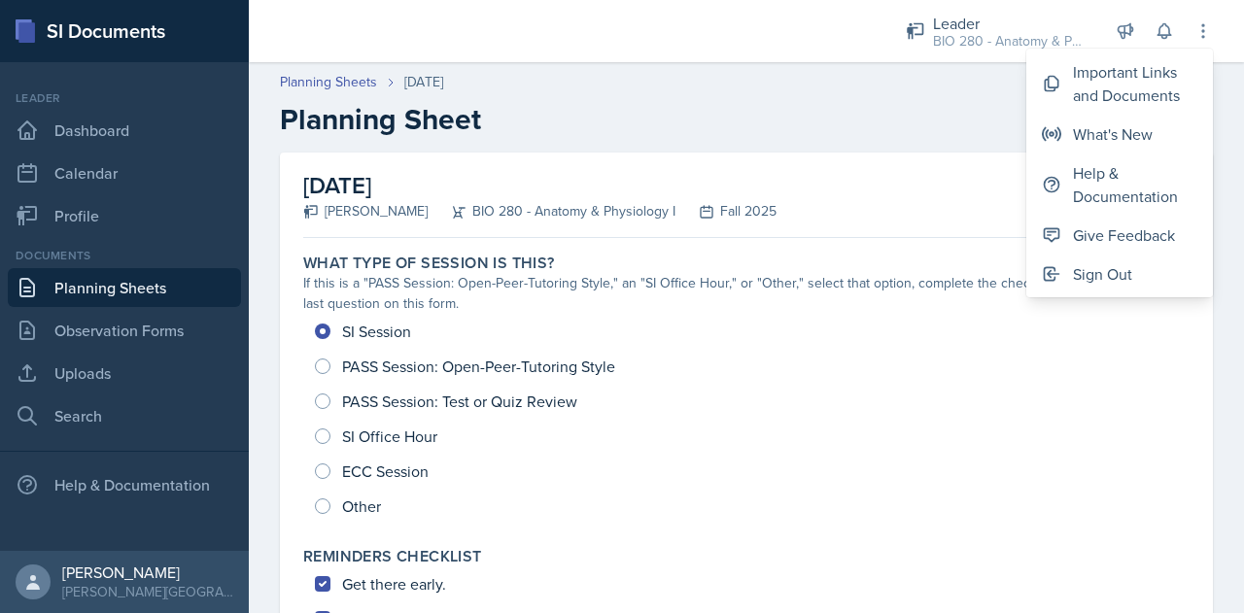
click at [890, 120] on h2 "Planning Sheet" at bounding box center [746, 119] width 933 height 35
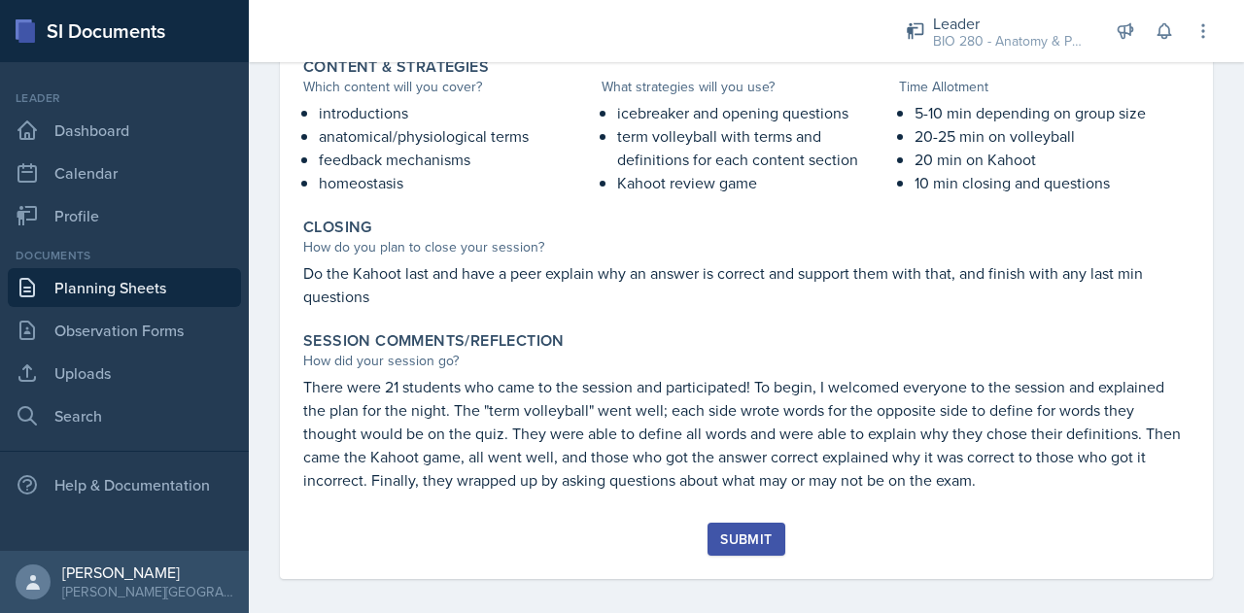
scroll to position [843, 0]
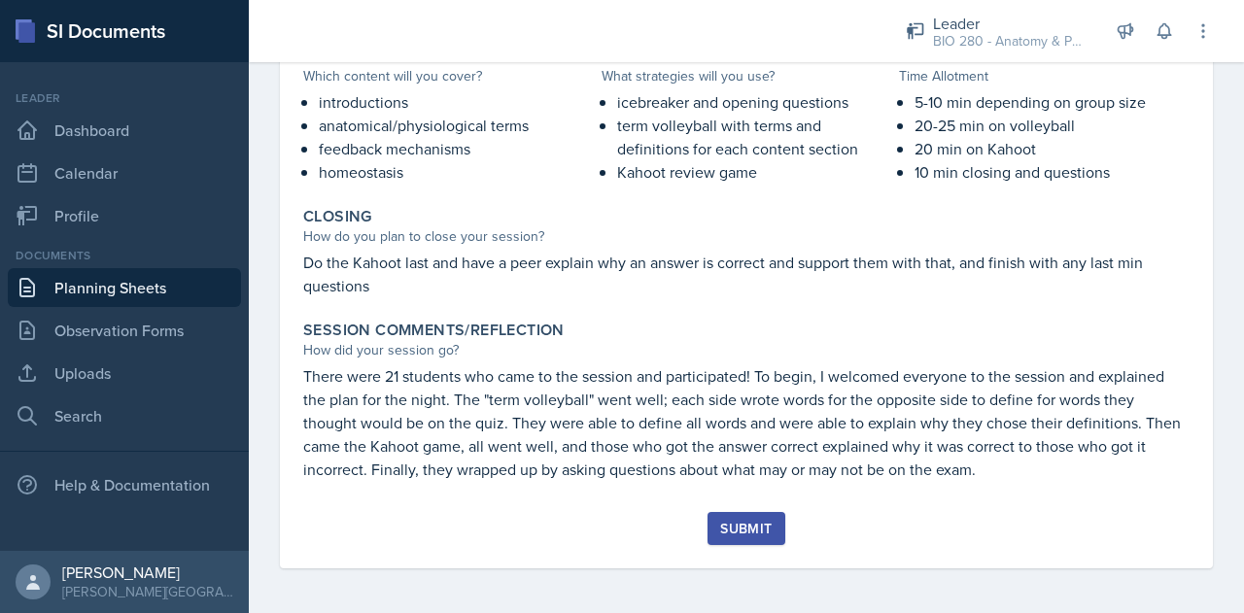
click at [720, 530] on div "Submit" at bounding box center [745, 529] width 51 height 16
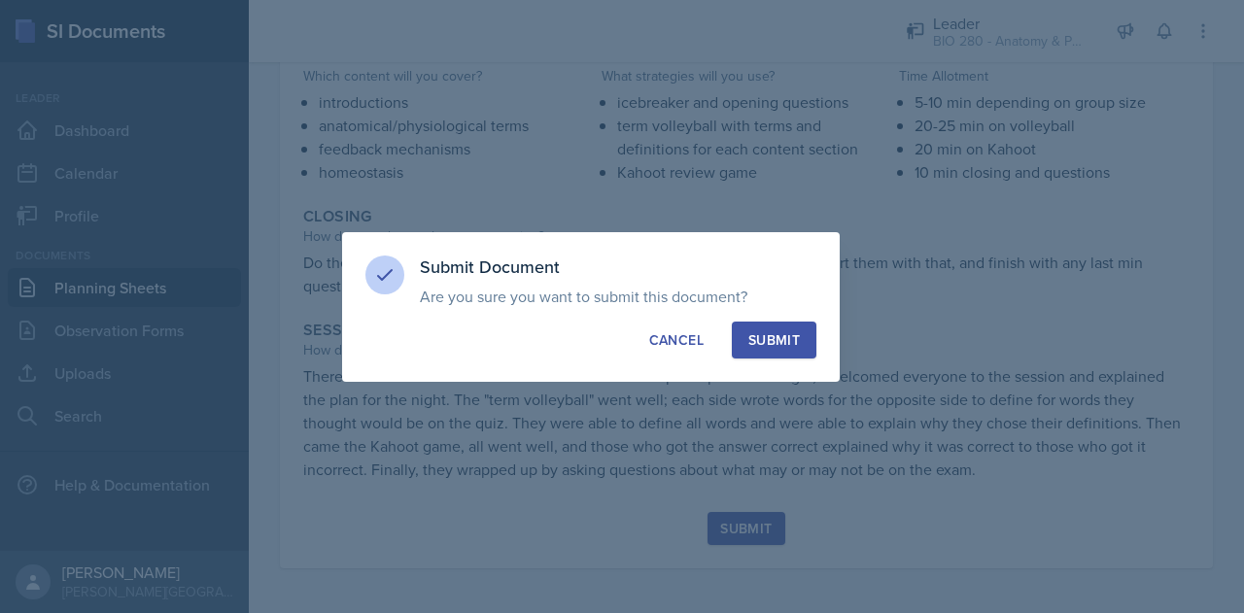
click at [775, 331] on div "Submit" at bounding box center [773, 339] width 51 height 19
radio input "true"
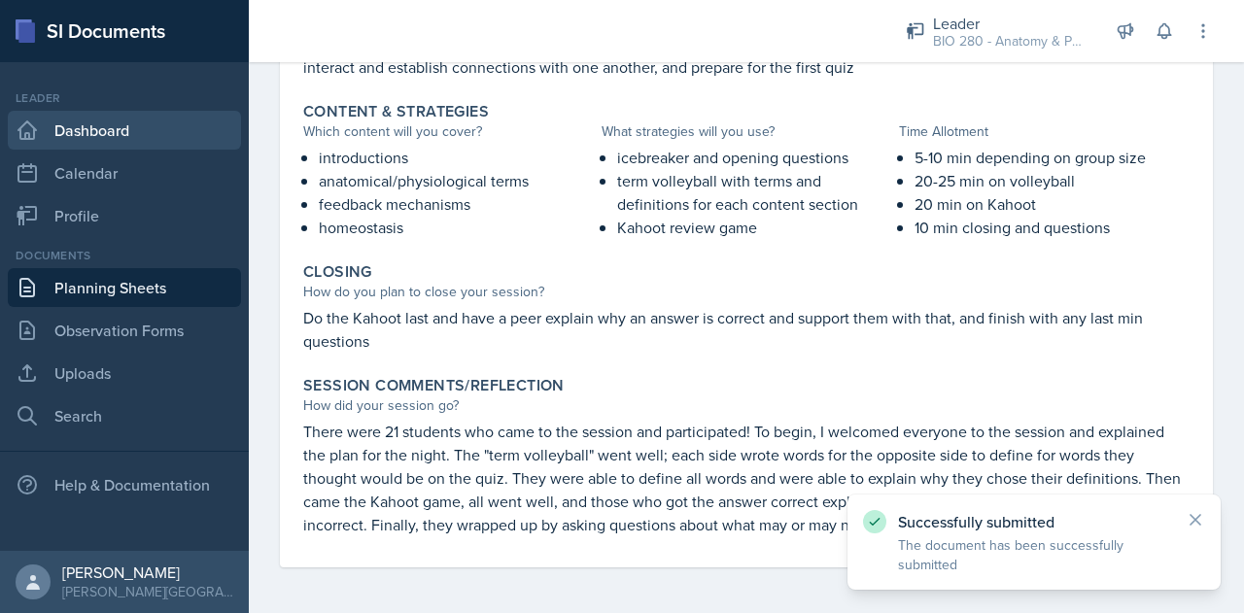
click at [105, 138] on link "Dashboard" at bounding box center [124, 130] width 233 height 39
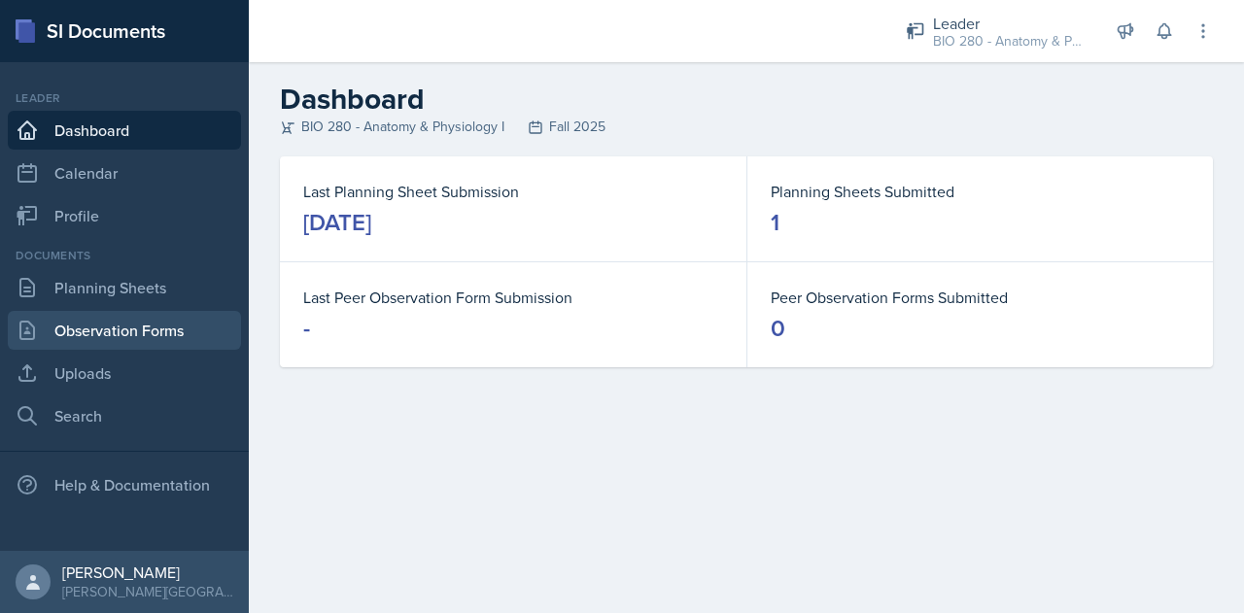
click at [120, 335] on link "Observation Forms" at bounding box center [124, 330] width 233 height 39
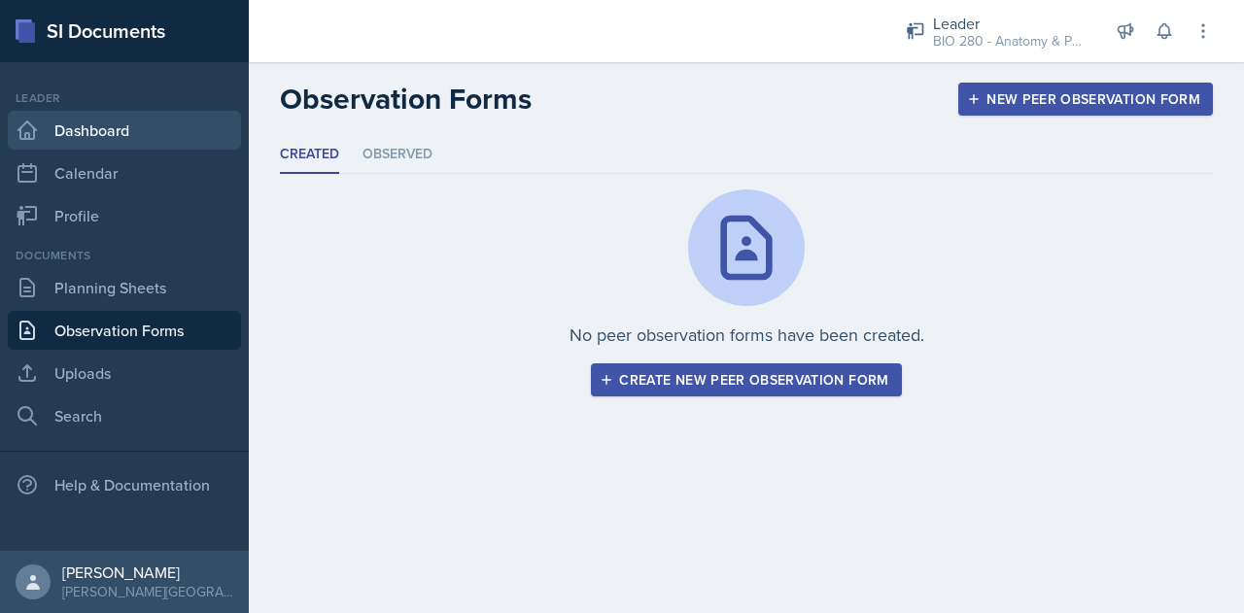
click at [74, 146] on link "Dashboard" at bounding box center [124, 130] width 233 height 39
